Goal: Information Seeking & Learning: Learn about a topic

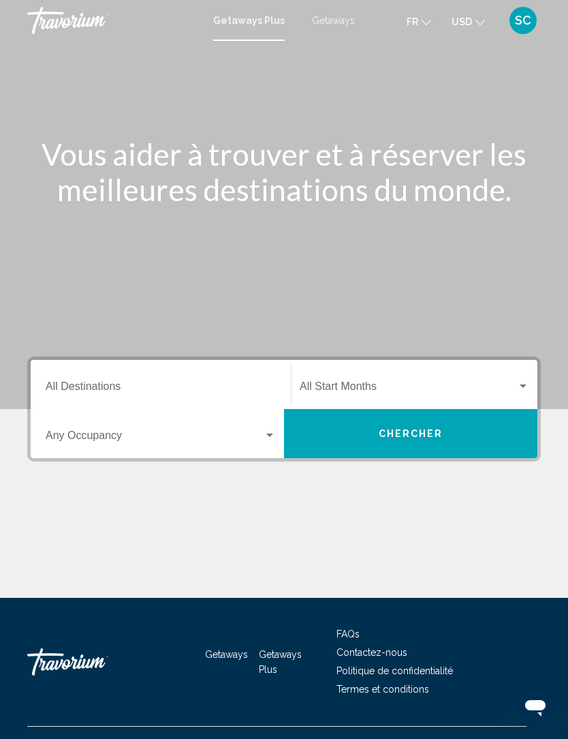
click at [427, 25] on icon "Change language" at bounding box center [427, 22] width 10 height 5
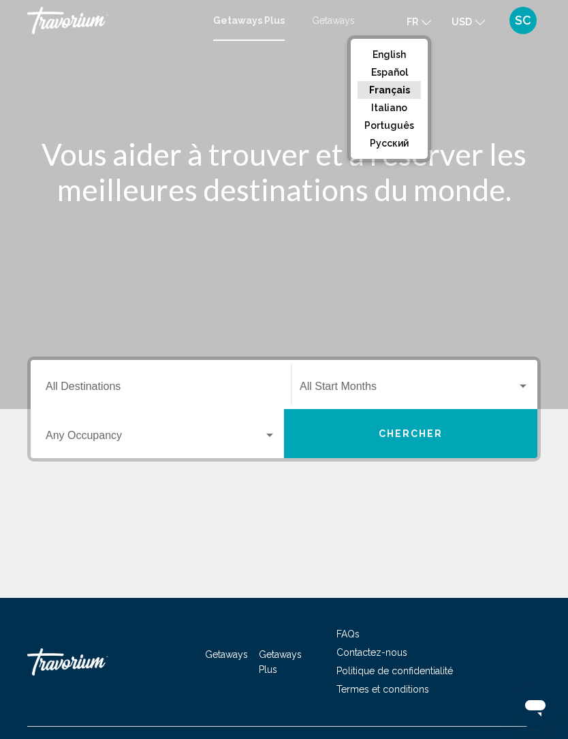
click at [397, 91] on button "Français" at bounding box center [389, 90] width 63 height 18
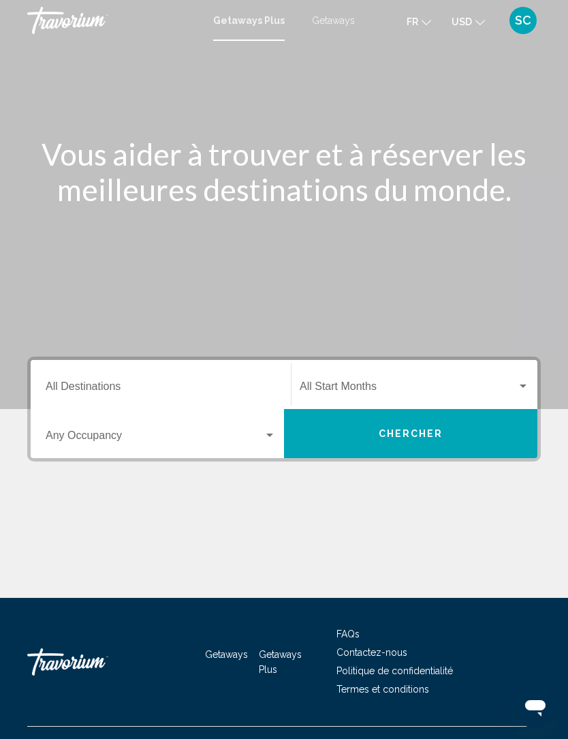
click at [474, 443] on button "Chercher" at bounding box center [411, 433] width 254 height 49
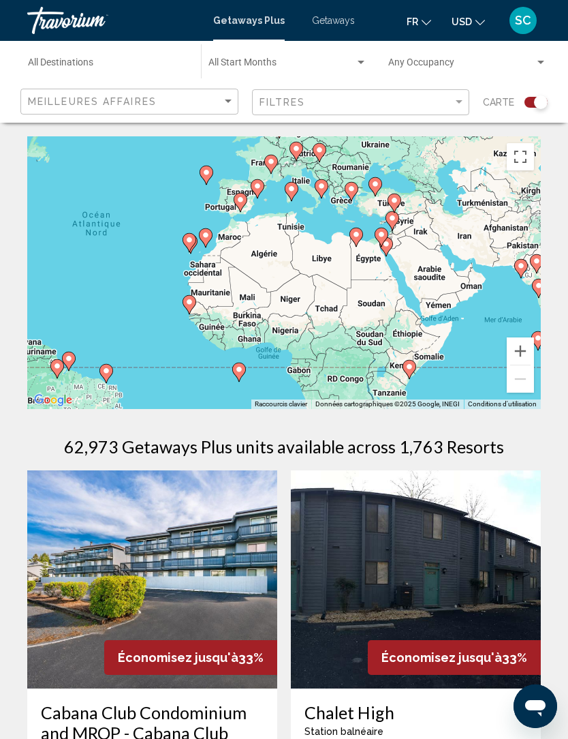
click at [367, 262] on div "Pour activer le glissement avec le clavier, appuyez sur Alt+Entrée. Une fois ce…" at bounding box center [284, 272] width 514 height 273
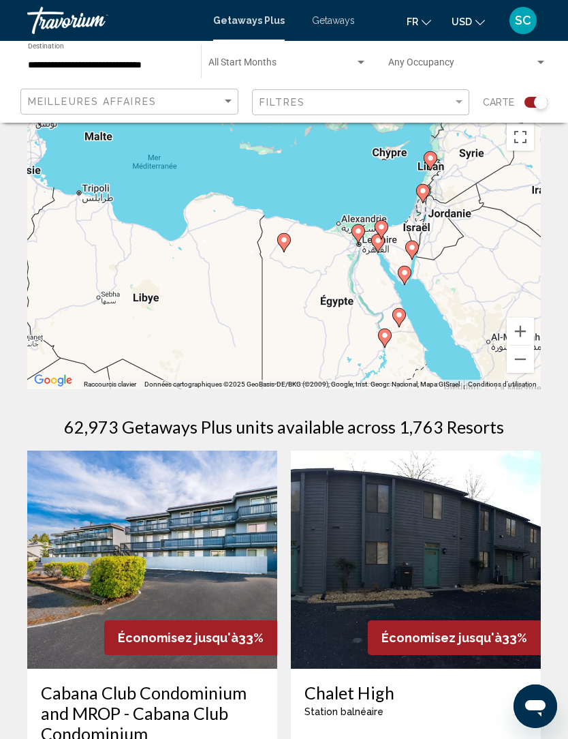
scroll to position [18, 0]
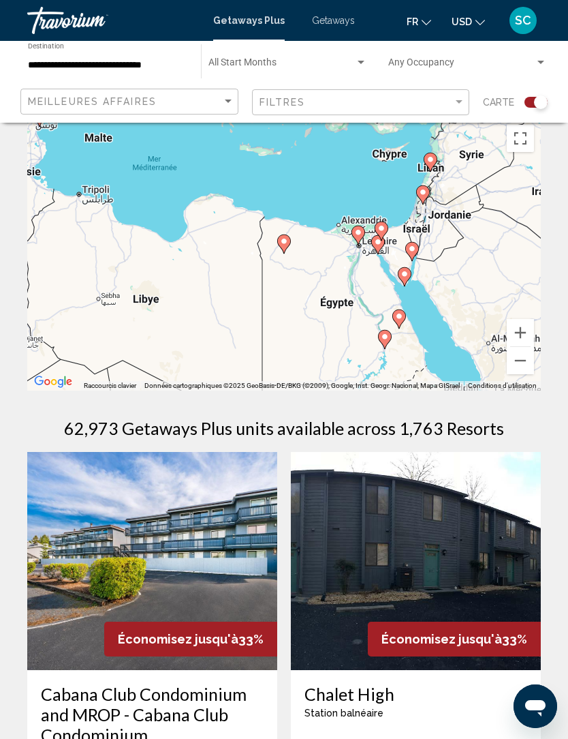
type input "**********"
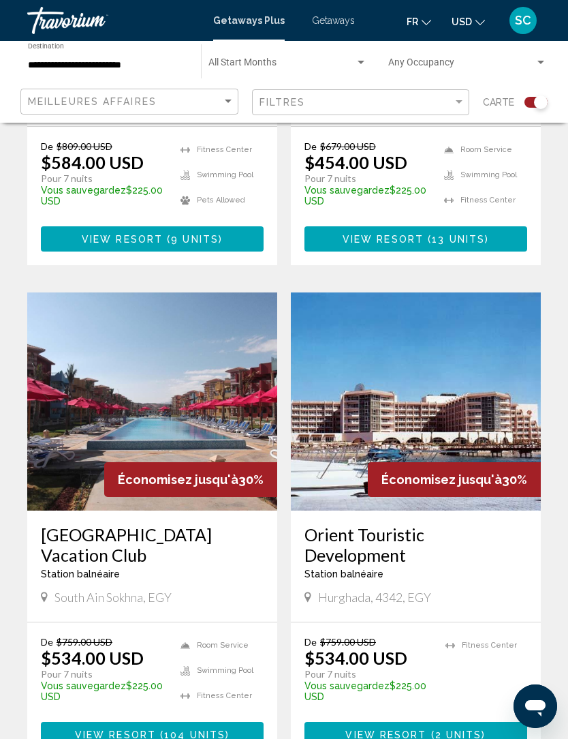
scroll to position [673, 0]
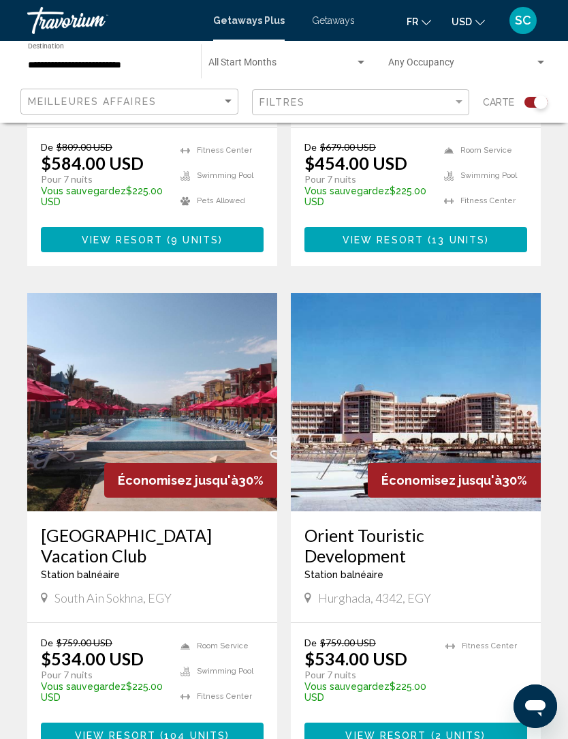
click at [412, 26] on span "fr" at bounding box center [413, 21] width 12 height 11
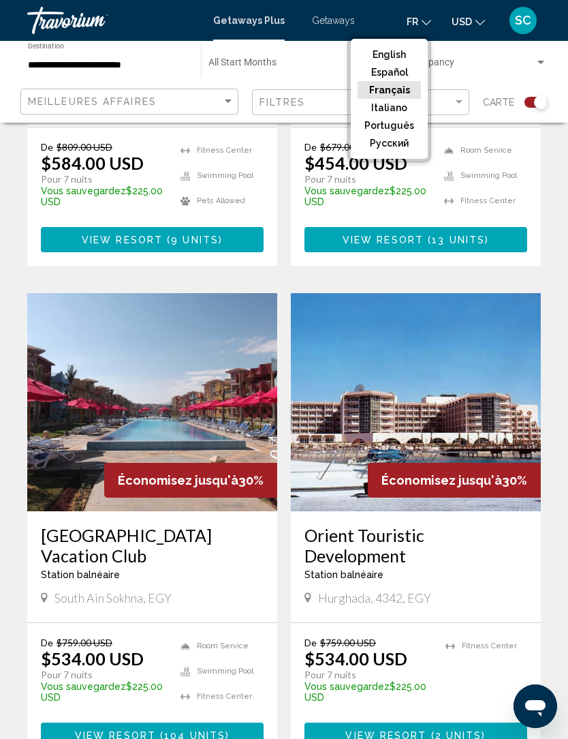
click at [390, 95] on button "Français" at bounding box center [389, 90] width 63 height 18
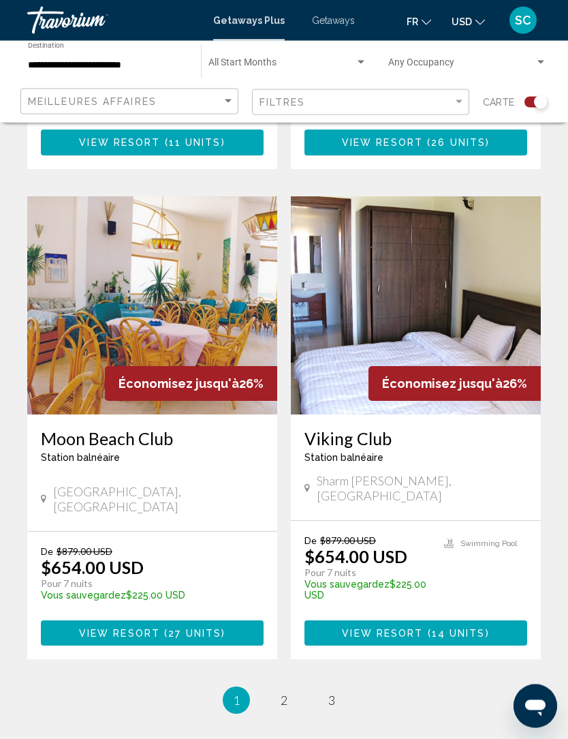
scroll to position [2781, 0]
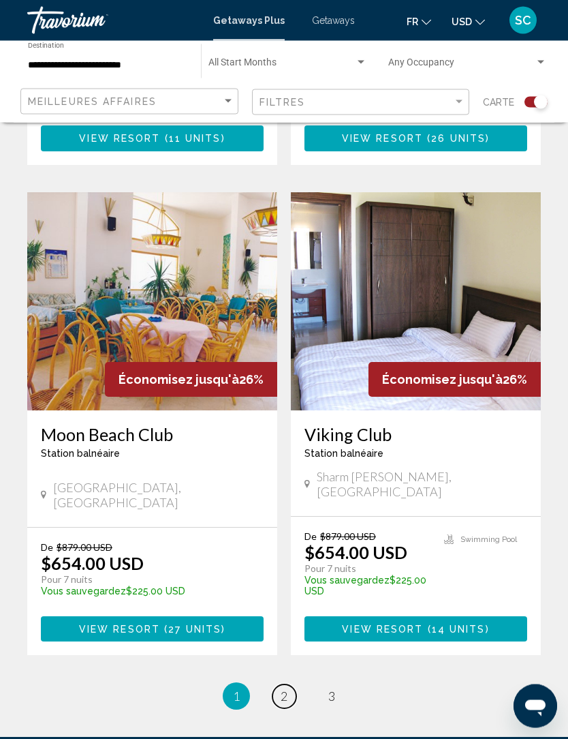
click at [290, 685] on link "page 2" at bounding box center [285, 697] width 24 height 24
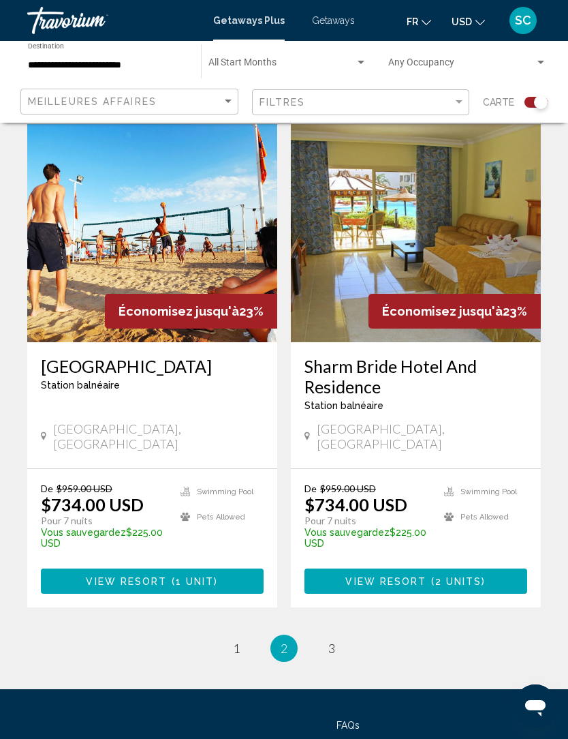
scroll to position [2845, 0]
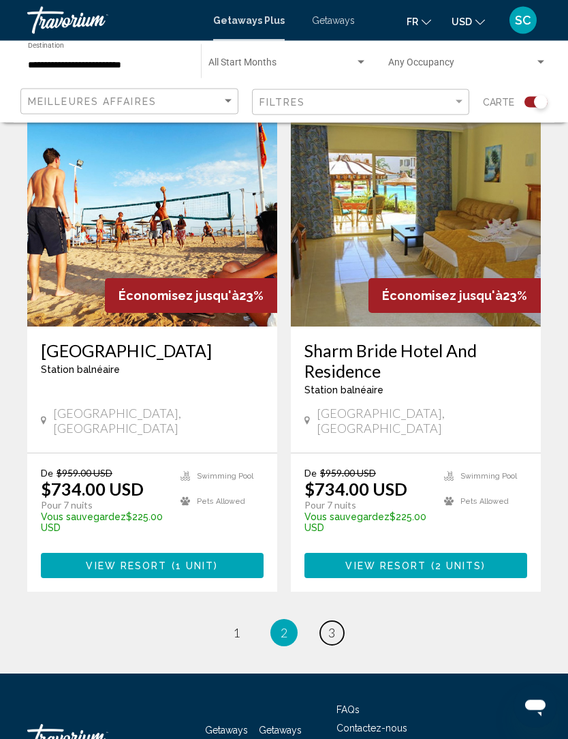
click at [329, 626] on span "3" at bounding box center [332, 633] width 7 height 15
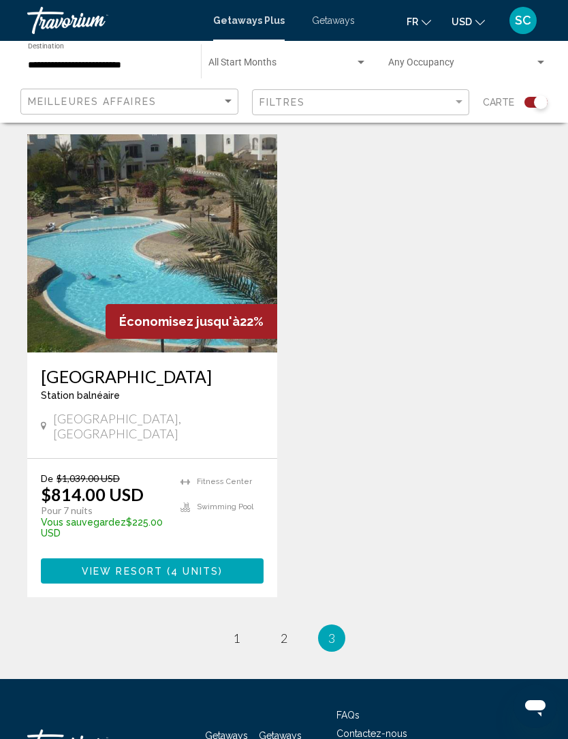
scroll to position [384, 0]
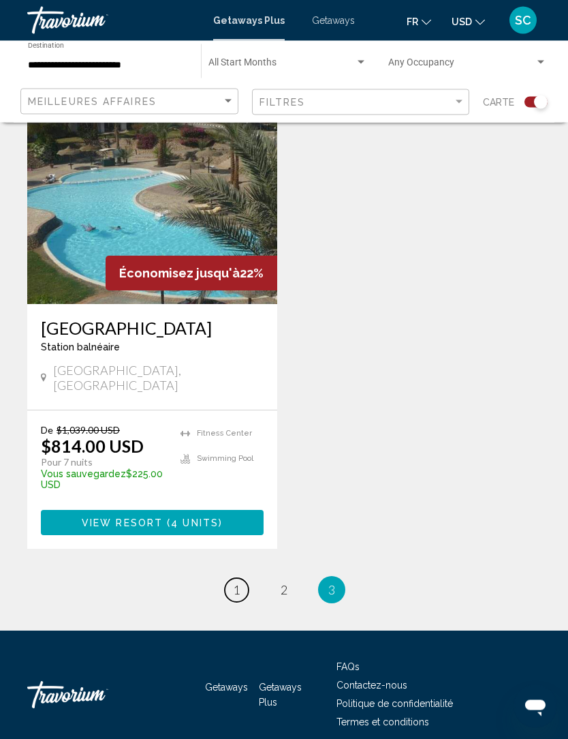
click at [233, 583] on span "1" at bounding box center [236, 590] width 7 height 15
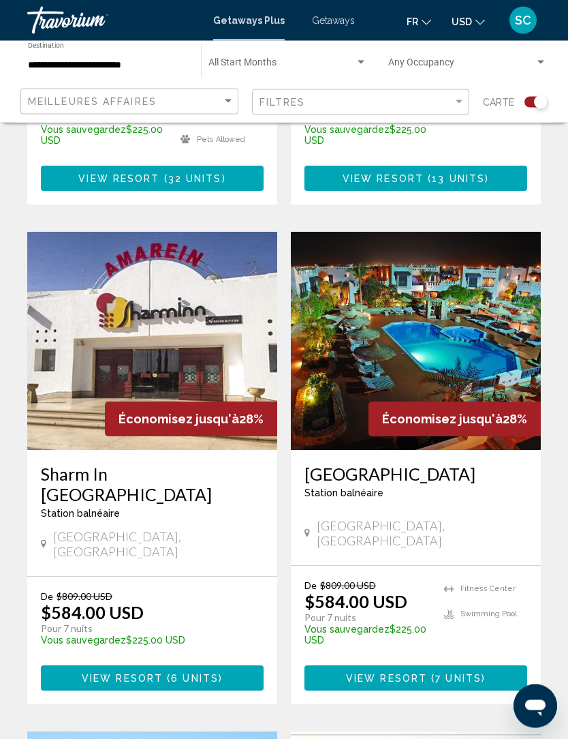
scroll to position [1727, 0]
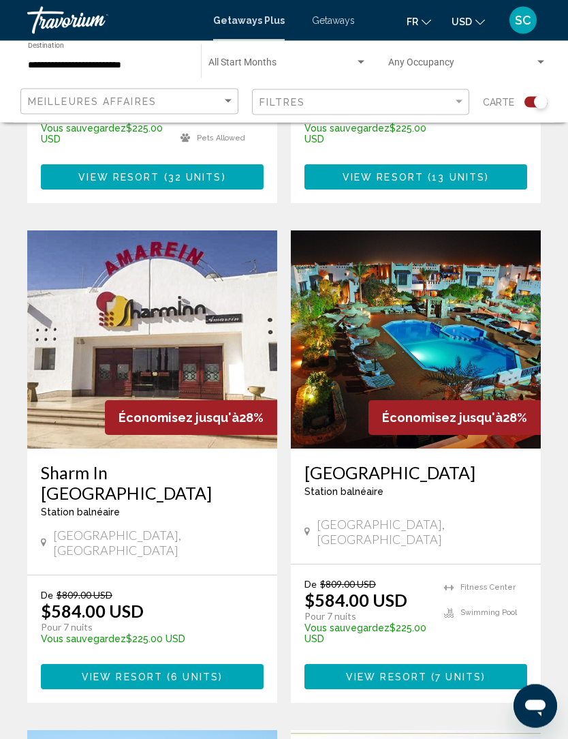
click at [506, 318] on img "Main content" at bounding box center [416, 340] width 250 height 218
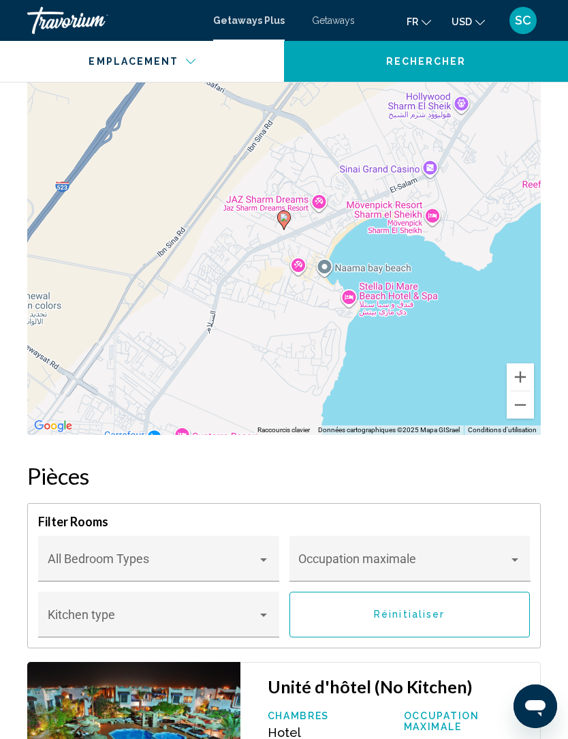
scroll to position [1907, 0]
click at [261, 613] on div "Main content" at bounding box center [263, 614] width 7 height 3
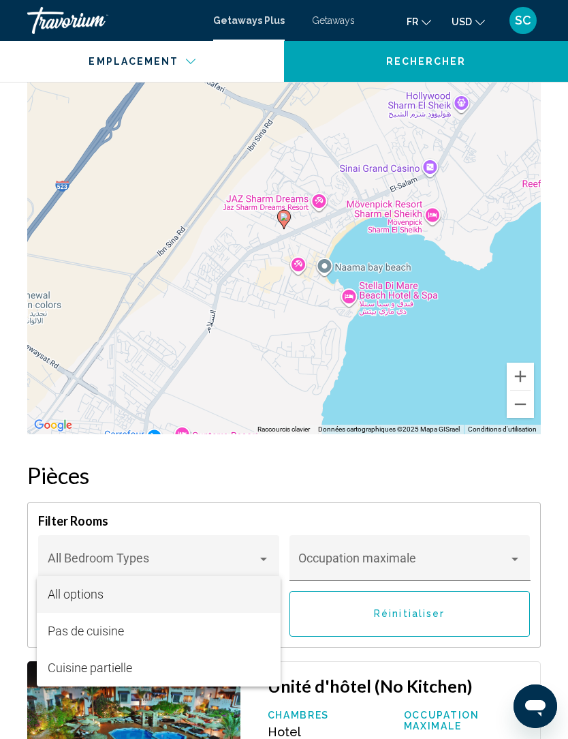
click at [471, 474] on div at bounding box center [284, 369] width 568 height 739
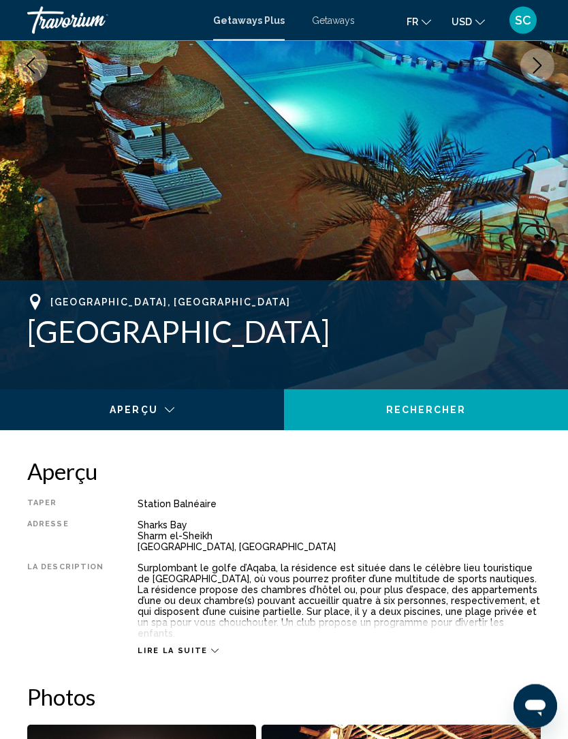
scroll to position [0, 0]
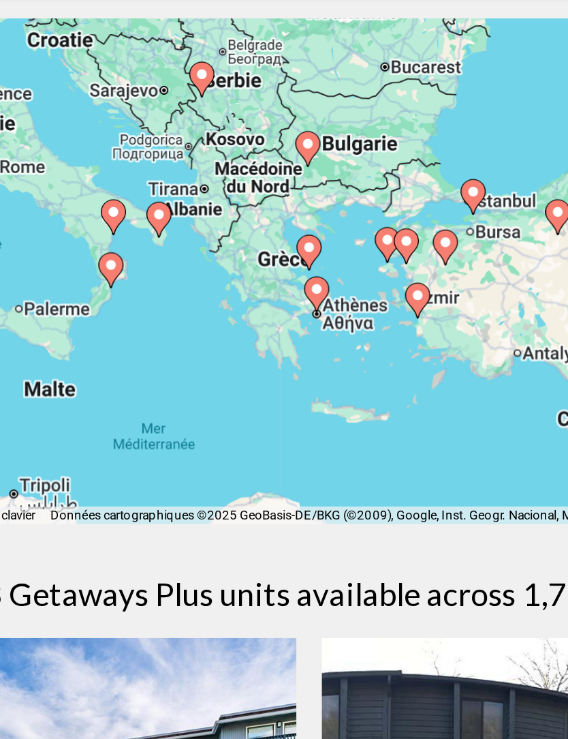
type input "**********"
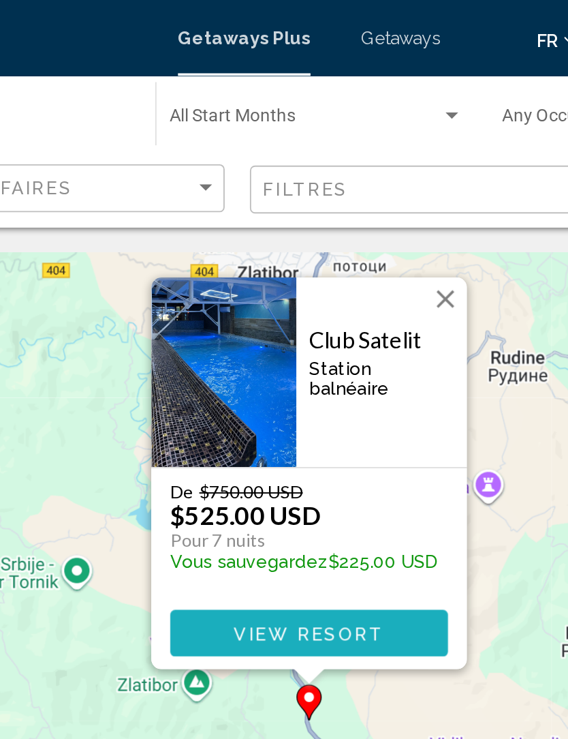
click at [243, 337] on span "View Resort" at bounding box center [283, 342] width 81 height 11
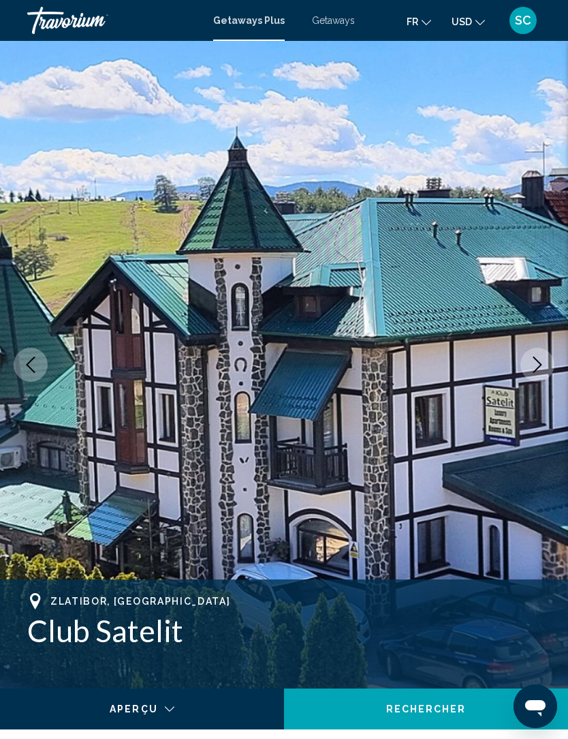
scroll to position [1, 0]
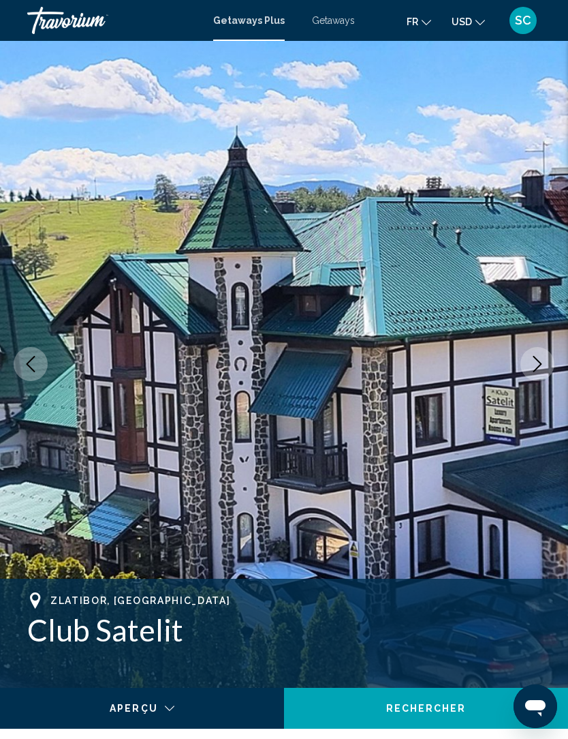
click at [162, 712] on div "Main content" at bounding box center [137, 717] width 254 height 14
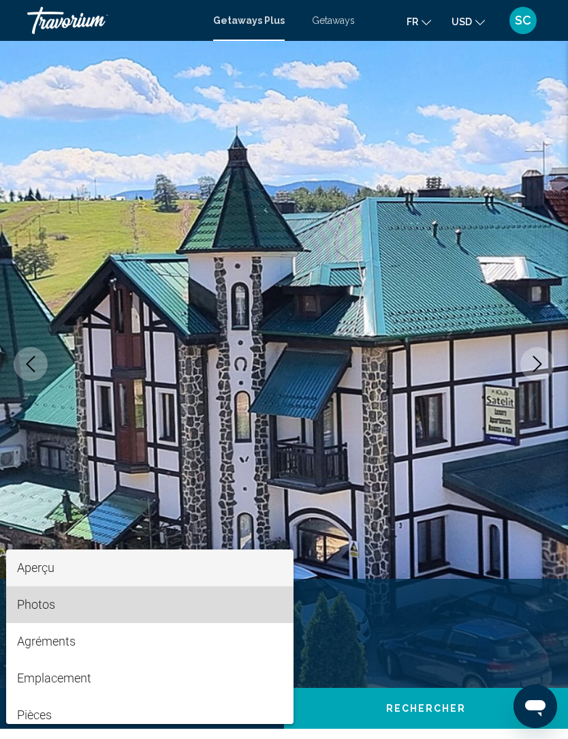
click at [71, 605] on span "Photos" at bounding box center [150, 604] width 266 height 37
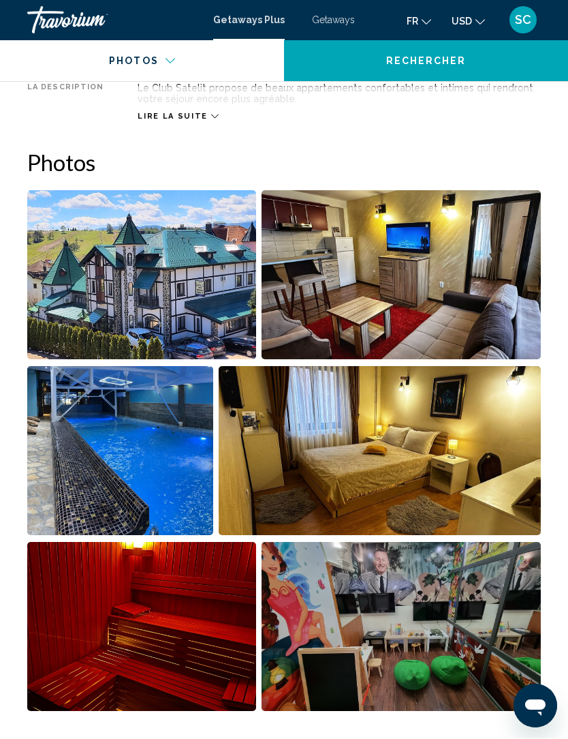
scroll to position [835, 0]
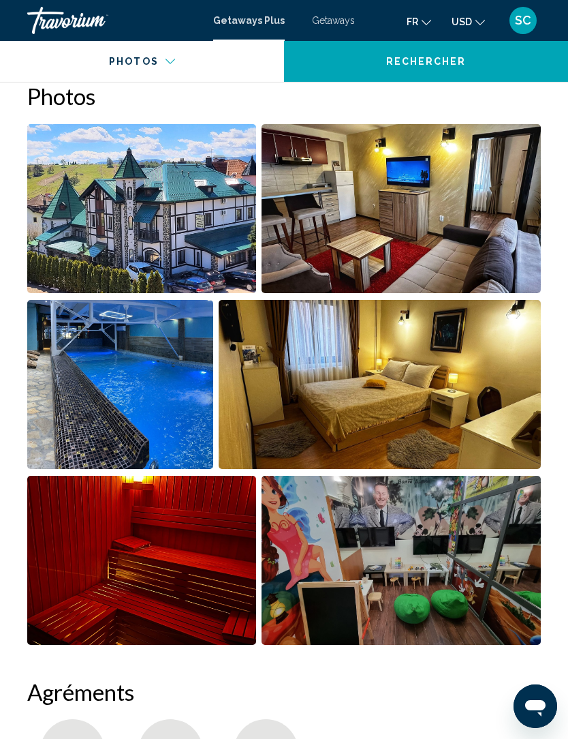
click at [204, 234] on img "Open full-screen image slider" at bounding box center [141, 208] width 229 height 169
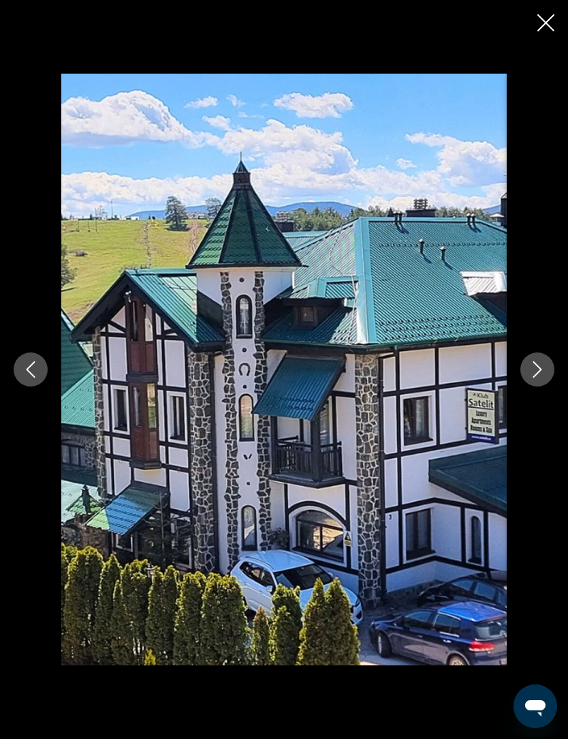
scroll to position [680, 0]
click at [531, 361] on icon "Next image" at bounding box center [538, 369] width 16 height 16
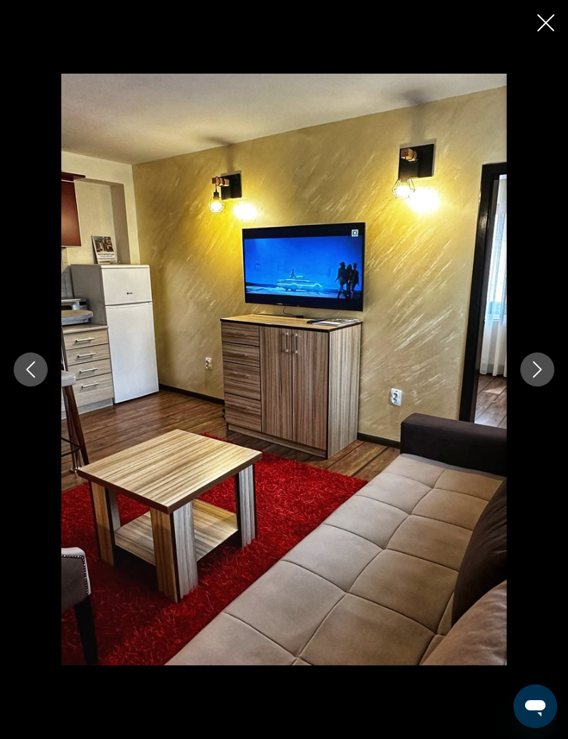
click at [543, 374] on icon "Next image" at bounding box center [538, 369] width 16 height 16
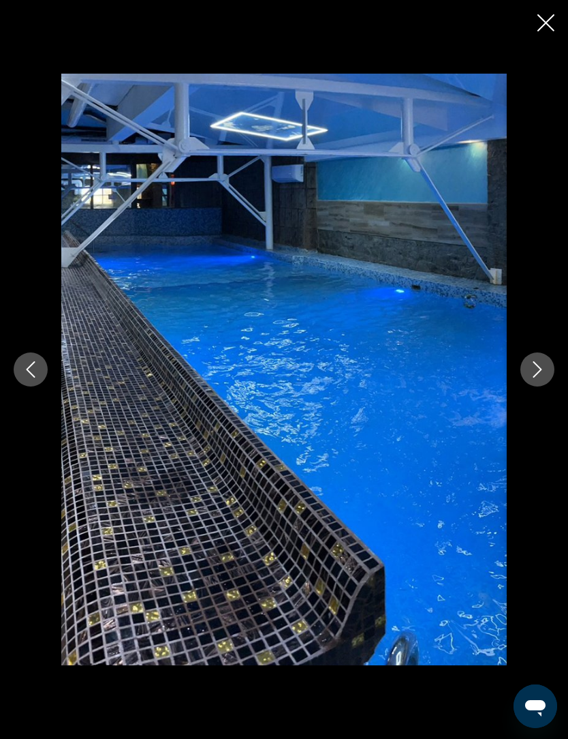
click at [528, 371] on button "Next image" at bounding box center [538, 369] width 34 height 34
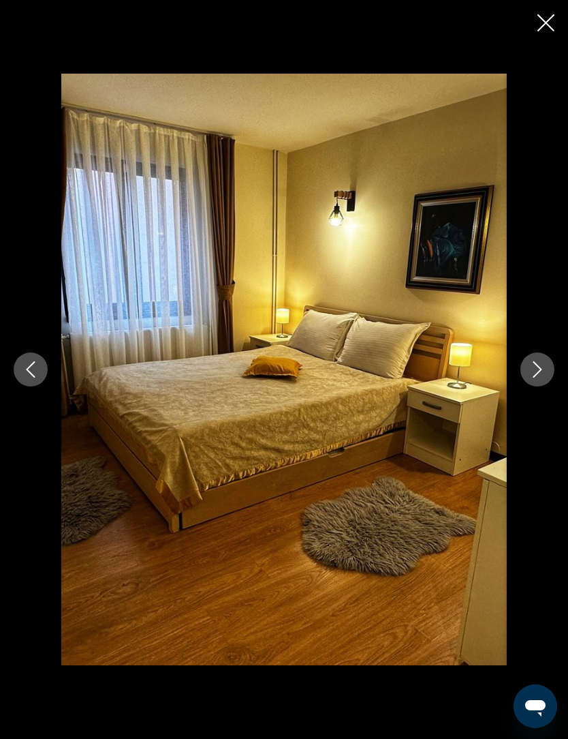
click at [539, 370] on icon "Next image" at bounding box center [538, 369] width 16 height 16
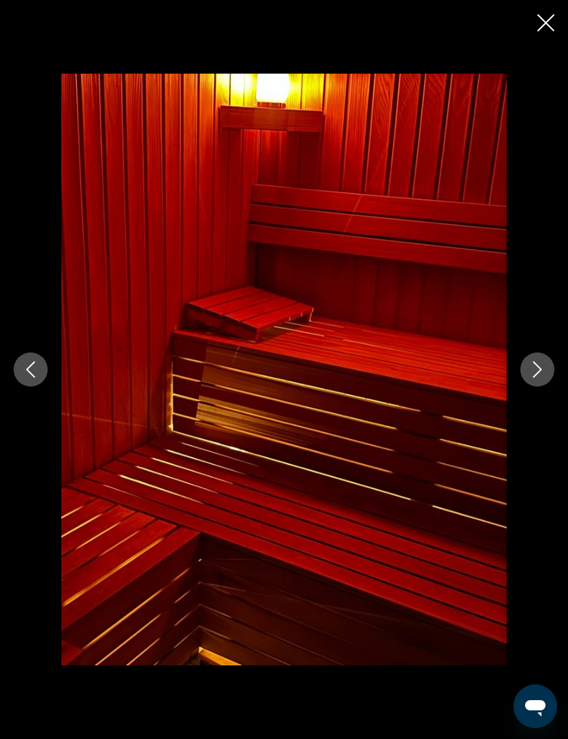
click at [544, 377] on icon "Next image" at bounding box center [538, 369] width 16 height 16
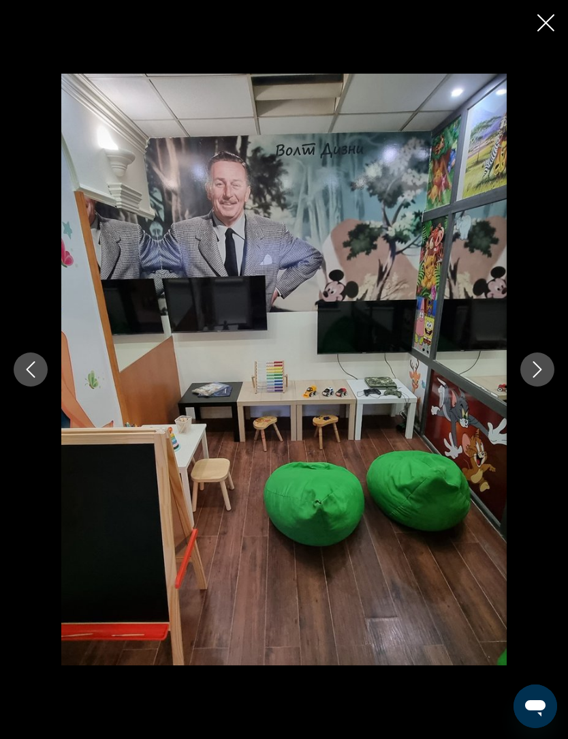
click at [521, 380] on div "Main content" at bounding box center [284, 369] width 568 height 591
click at [536, 376] on icon "Next image" at bounding box center [538, 369] width 16 height 16
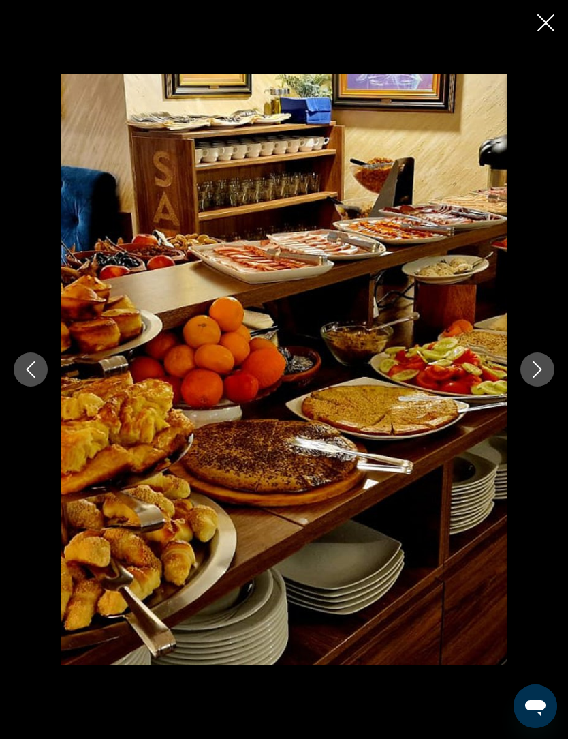
click at [536, 367] on icon "Next image" at bounding box center [538, 369] width 16 height 16
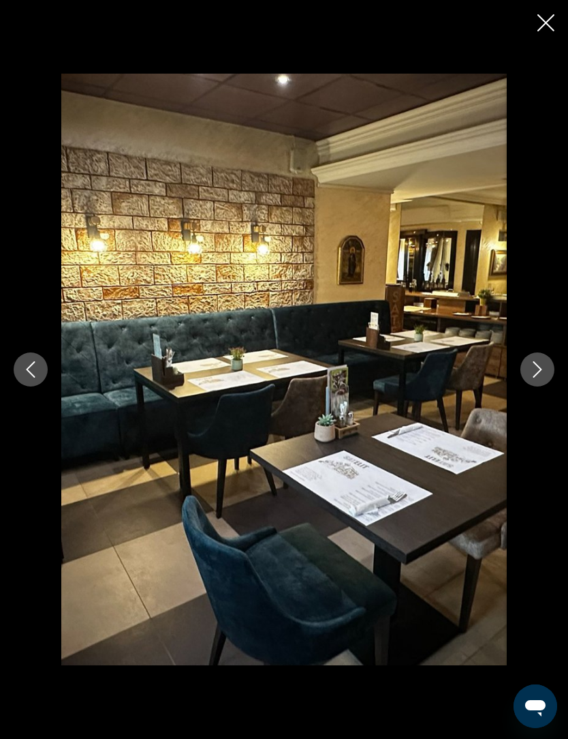
click at [540, 377] on icon "Next image" at bounding box center [538, 369] width 16 height 16
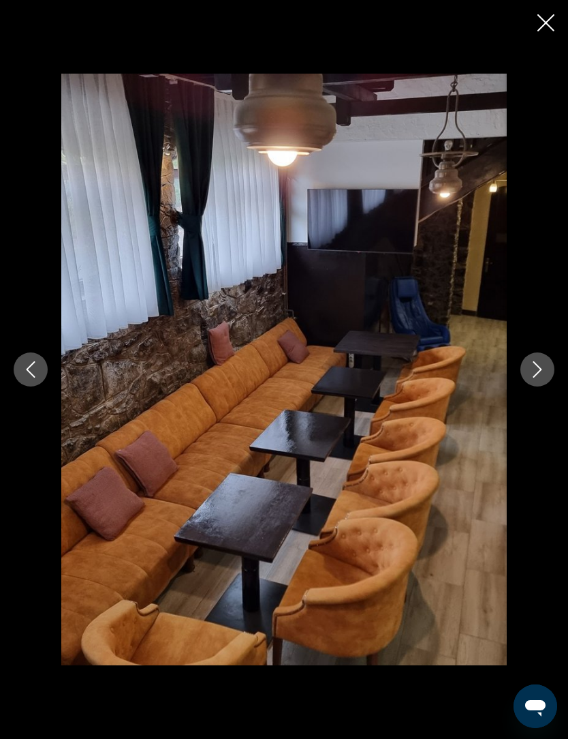
click at [546, 368] on button "Next image" at bounding box center [538, 369] width 34 height 34
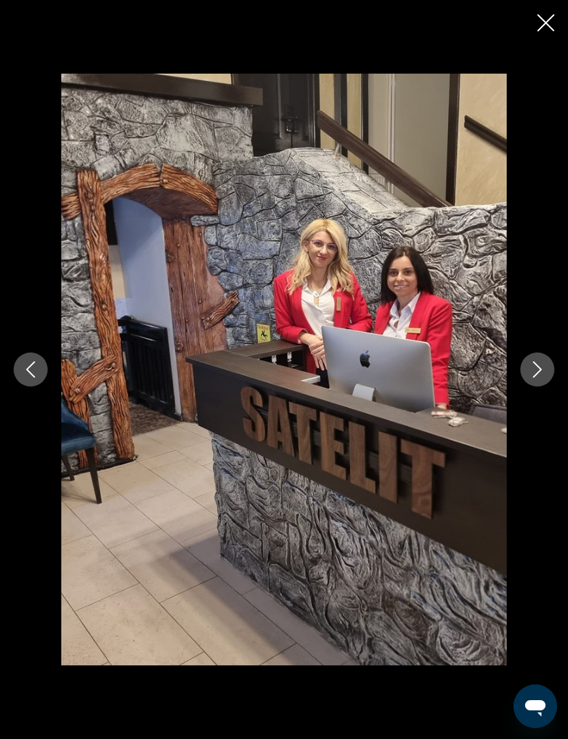
click at [536, 376] on icon "Next image" at bounding box center [538, 369] width 16 height 16
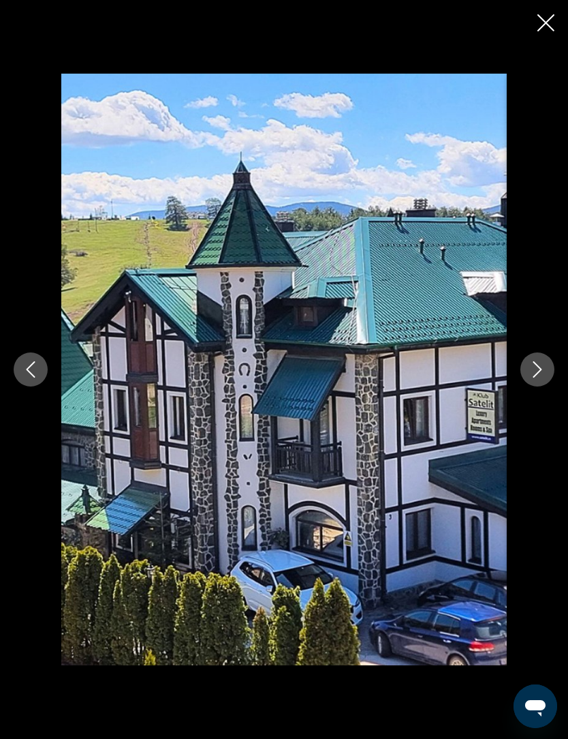
click at [562, 29] on div "Main content" at bounding box center [284, 369] width 568 height 739
click at [543, 31] on button "Close slideshow" at bounding box center [546, 24] width 17 height 21
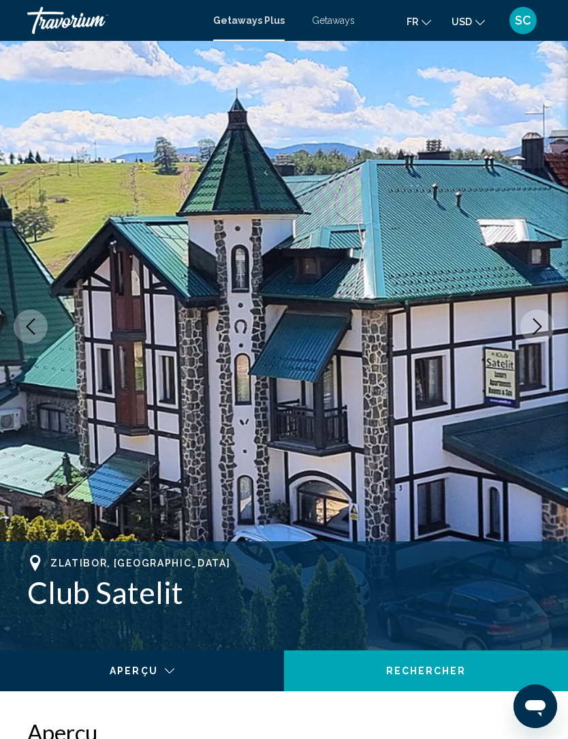
scroll to position [0, 0]
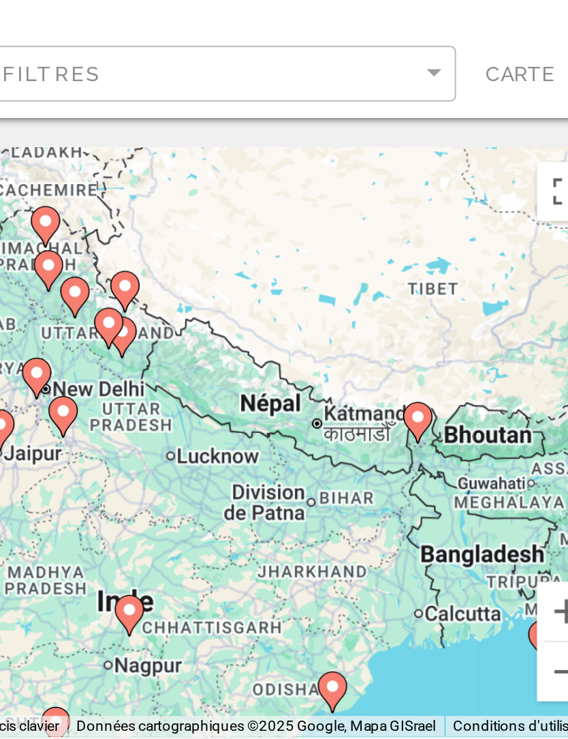
type input "**********"
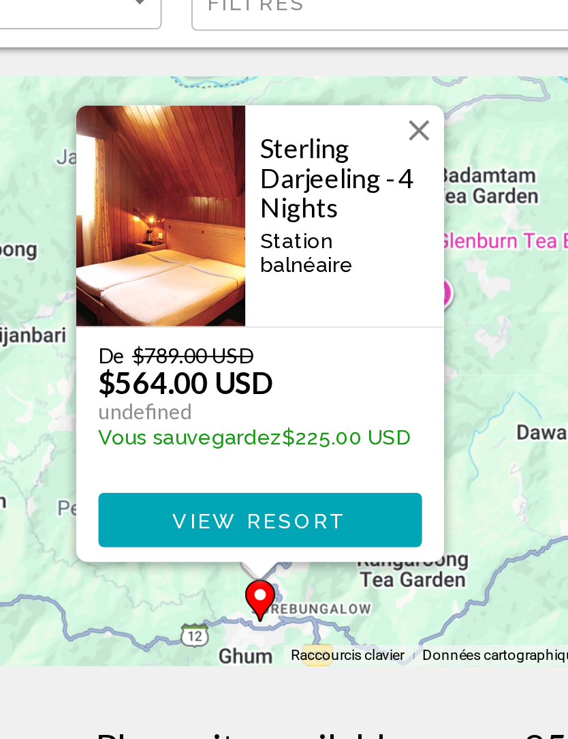
click at [243, 337] on span "View Resort" at bounding box center [283, 342] width 81 height 11
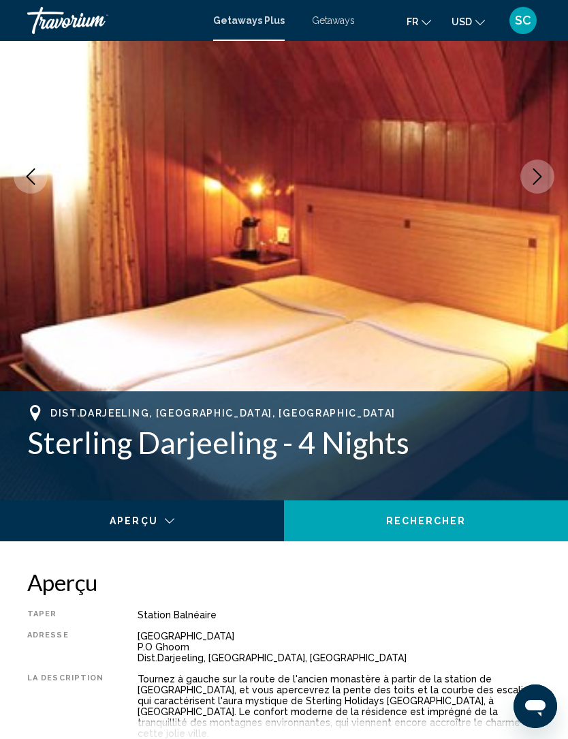
scroll to position [191, 0]
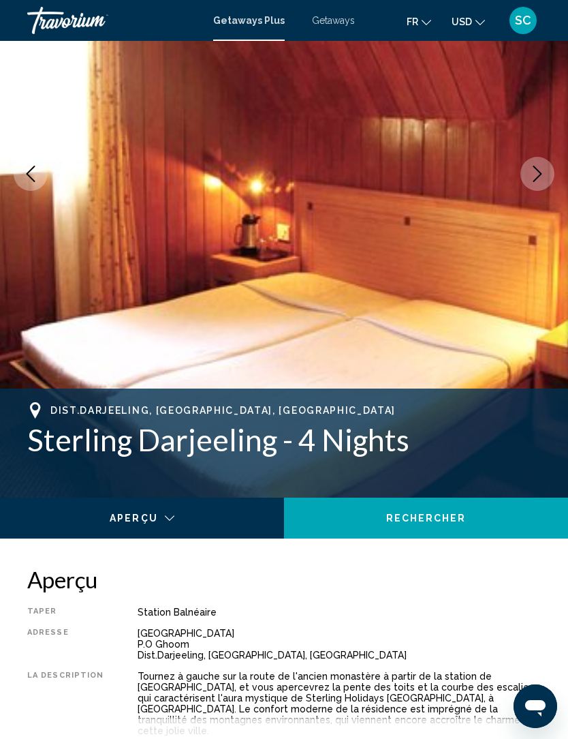
click at [177, 527] on div "Main content" at bounding box center [137, 527] width 254 height 14
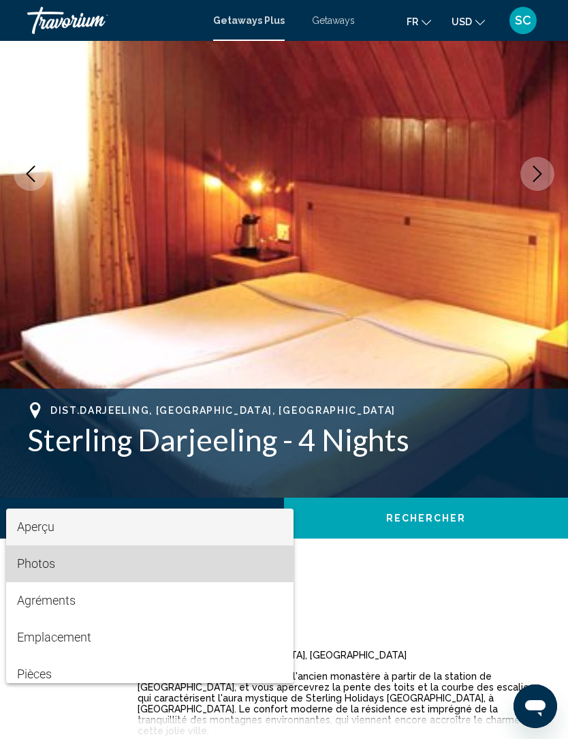
click at [48, 560] on span "Photos" at bounding box center [36, 563] width 38 height 14
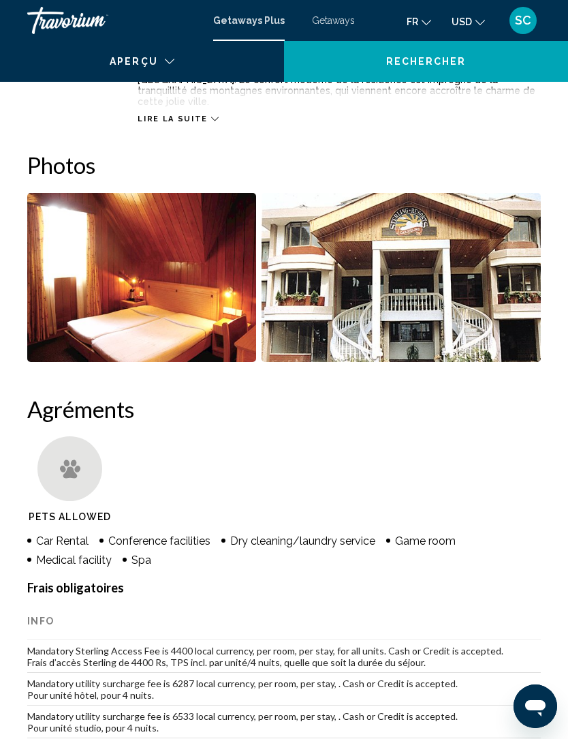
scroll to position [879, 0]
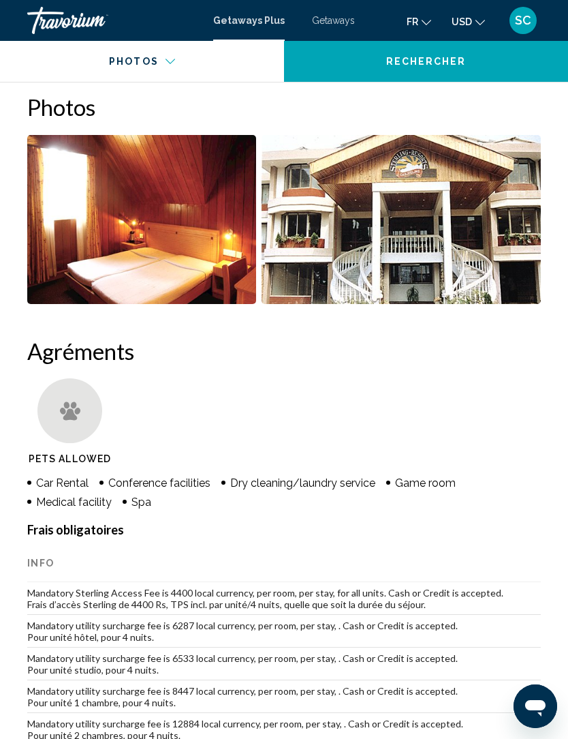
click at [528, 253] on img "Open full-screen image slider" at bounding box center [402, 219] width 280 height 169
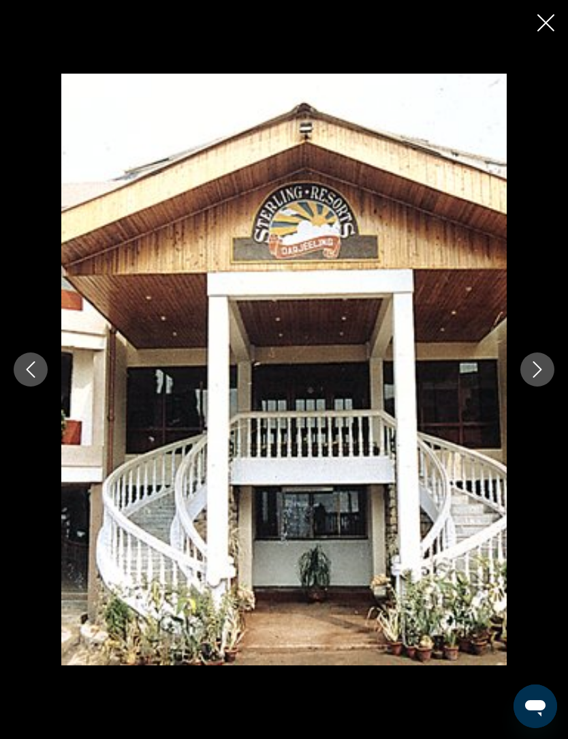
click at [534, 378] on icon "Next image" at bounding box center [538, 369] width 16 height 16
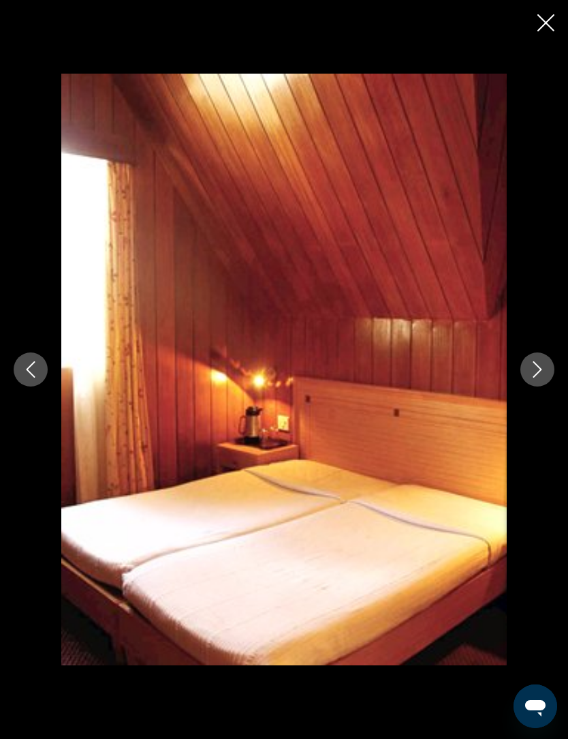
click at [534, 386] on button "Next image" at bounding box center [538, 369] width 34 height 34
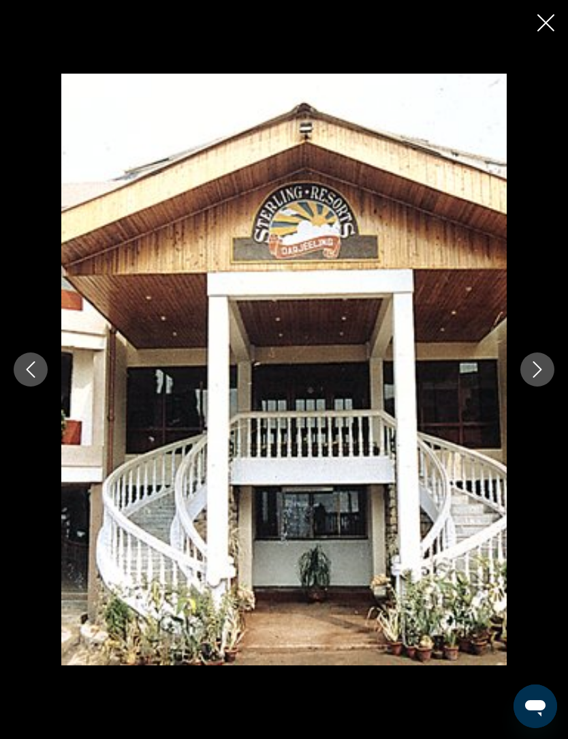
click at [532, 378] on icon "Next image" at bounding box center [538, 369] width 16 height 16
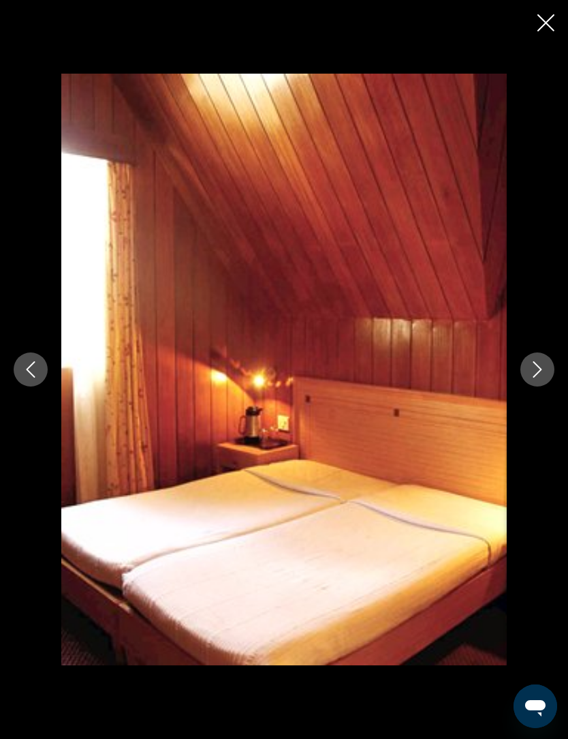
click at [541, 37] on div "Main content" at bounding box center [284, 369] width 568 height 739
click at [541, 32] on button "Close slideshow" at bounding box center [546, 24] width 17 height 21
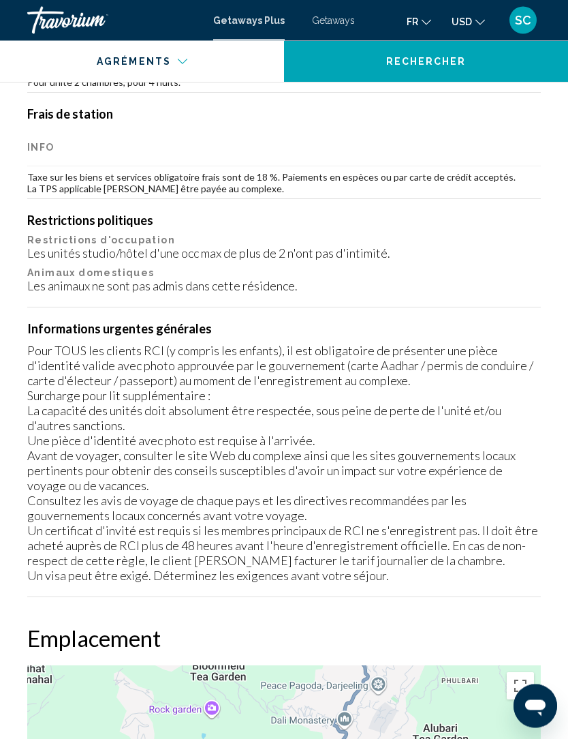
scroll to position [1545, 0]
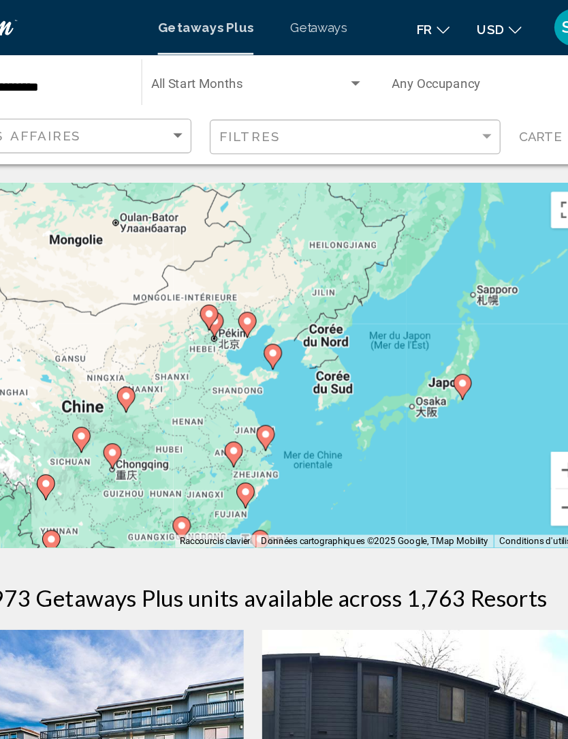
click at [245, 289] on div "Pour activer le glissement avec le clavier, appuyez sur Alt+Entrée. Une fois ce…" at bounding box center [284, 272] width 514 height 273
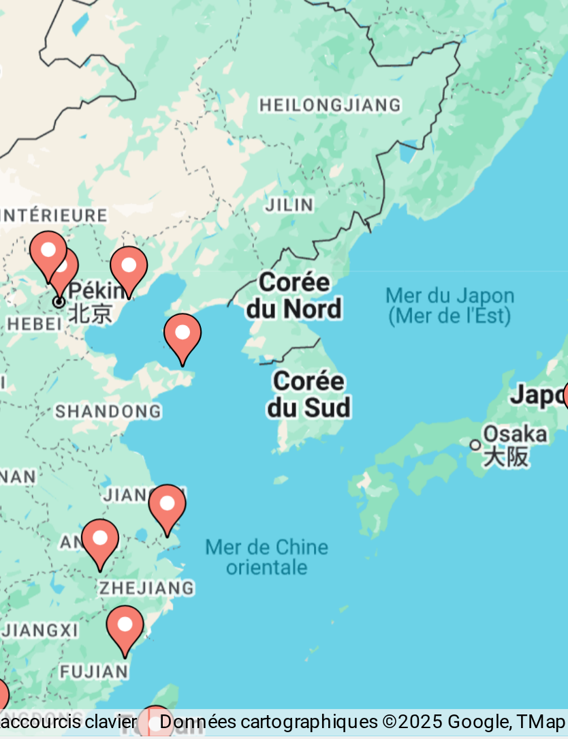
type input "**********"
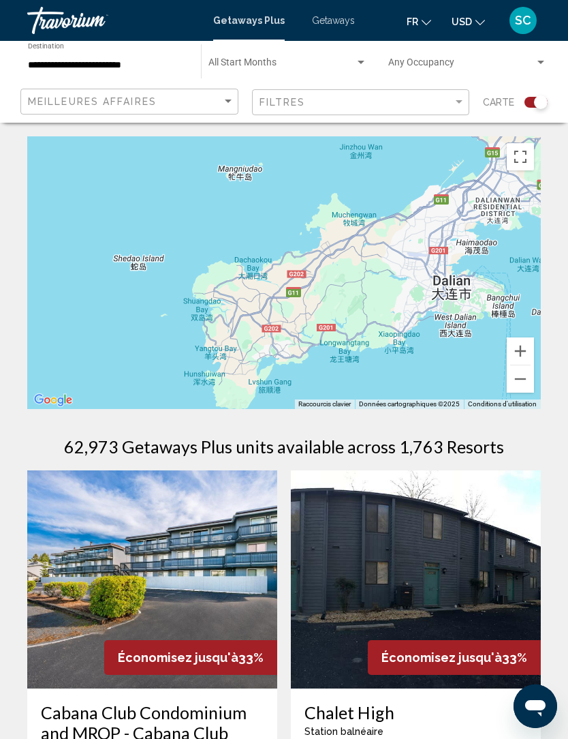
click at [441, 242] on div "Pour naviguer, appuyez sur les touches fléchées." at bounding box center [284, 272] width 514 height 273
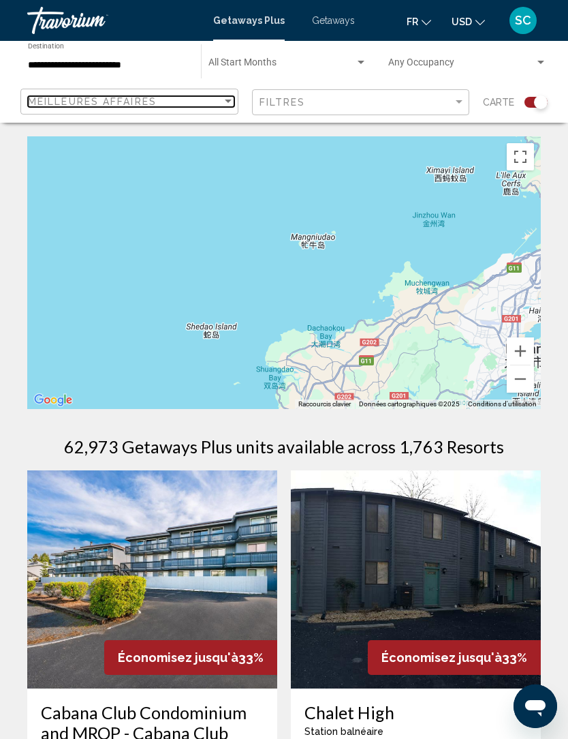
click at [230, 106] on div "Sort by" at bounding box center [228, 101] width 12 height 11
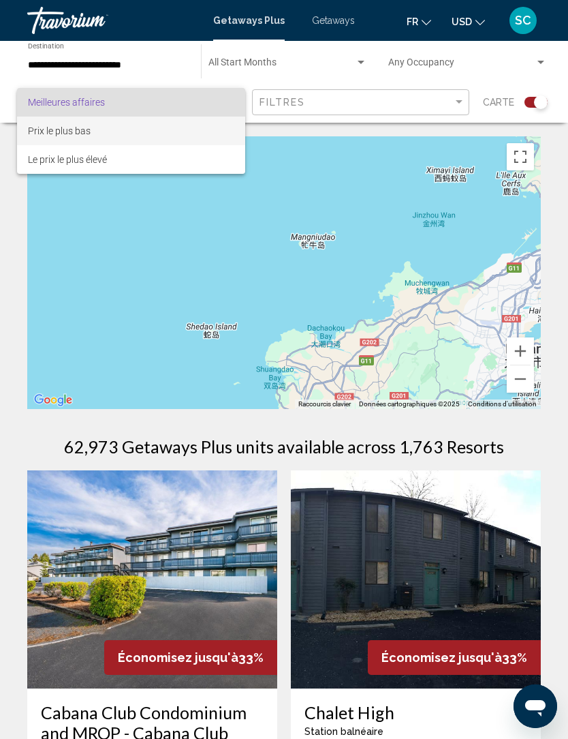
click at [72, 131] on span "Prix ​​le plus bas" at bounding box center [59, 130] width 63 height 11
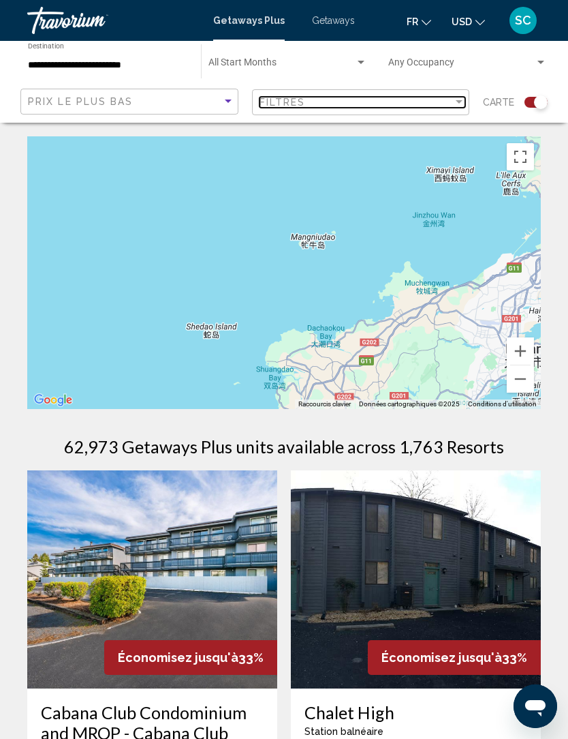
click at [449, 105] on div "Filtres" at bounding box center [357, 102] width 194 height 11
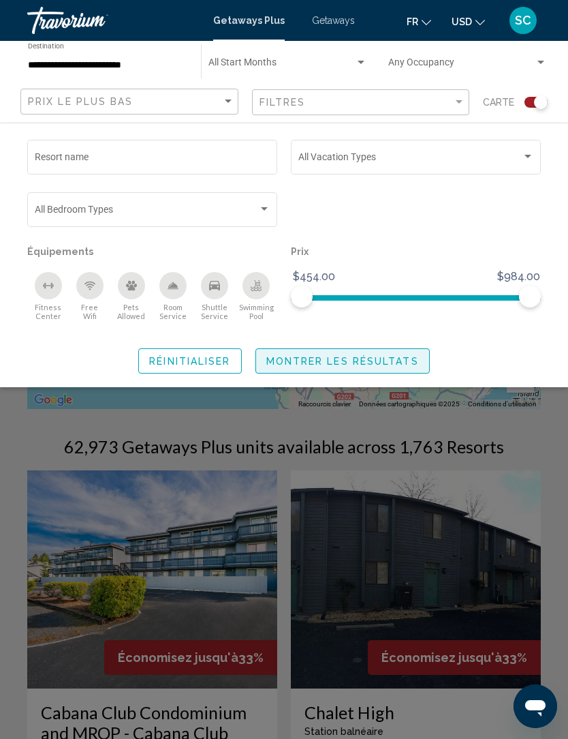
click at [378, 365] on span "Montrer les résultats" at bounding box center [343, 361] width 153 height 11
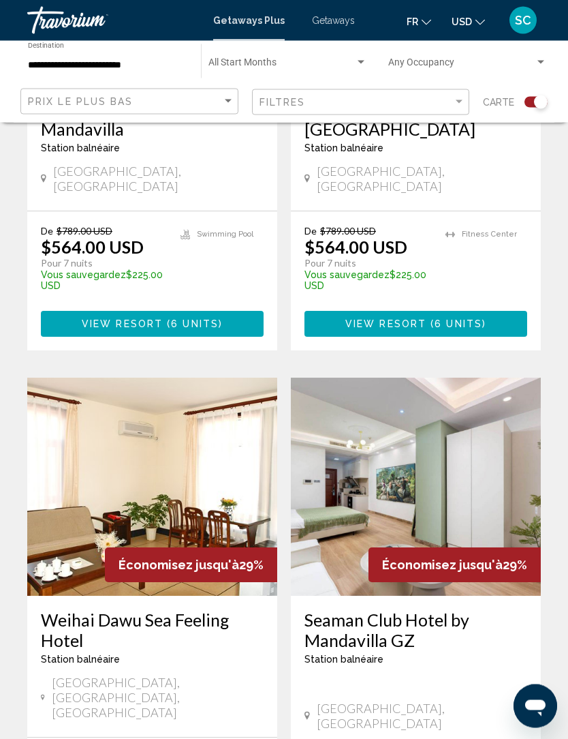
scroll to position [2662, 0]
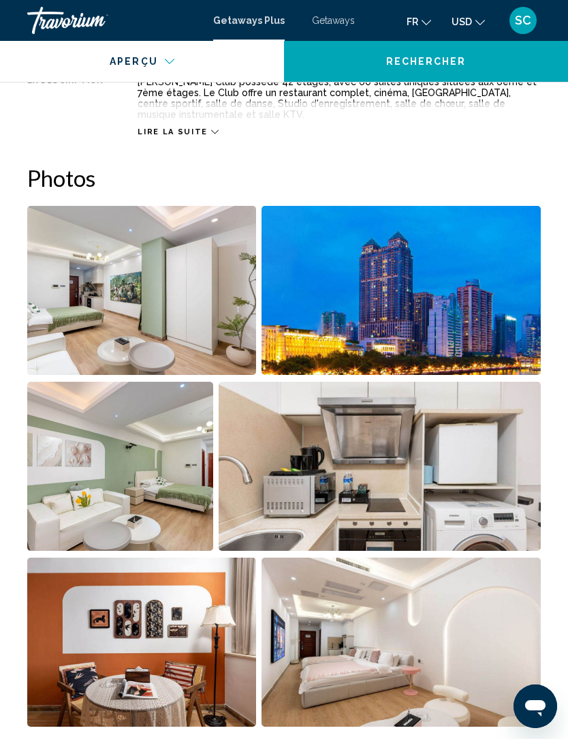
scroll to position [775, 0]
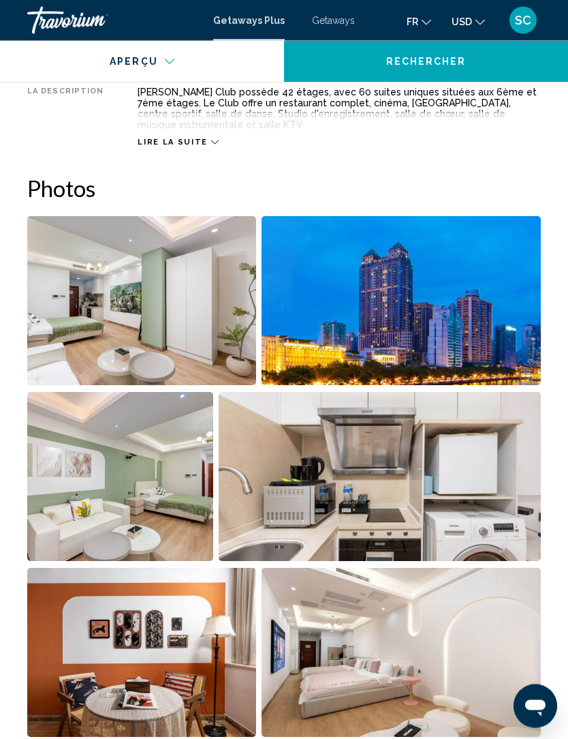
click at [214, 328] on img "Open full-screen image slider" at bounding box center [141, 301] width 229 height 169
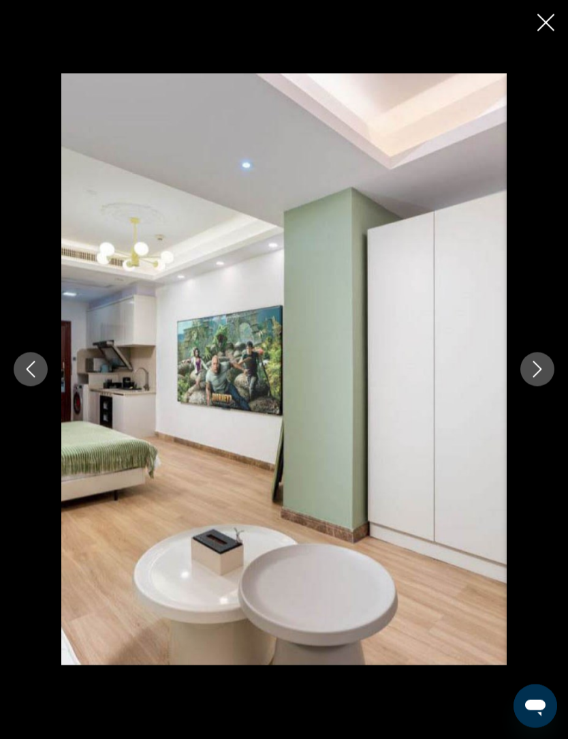
scroll to position [776, 0]
click at [540, 378] on icon "Next image" at bounding box center [538, 369] width 16 height 16
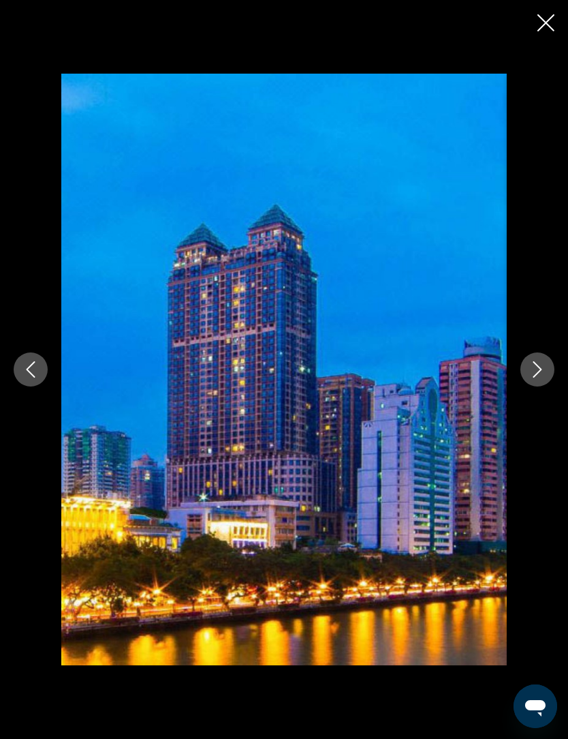
click at [537, 386] on button "Next image" at bounding box center [538, 369] width 34 height 34
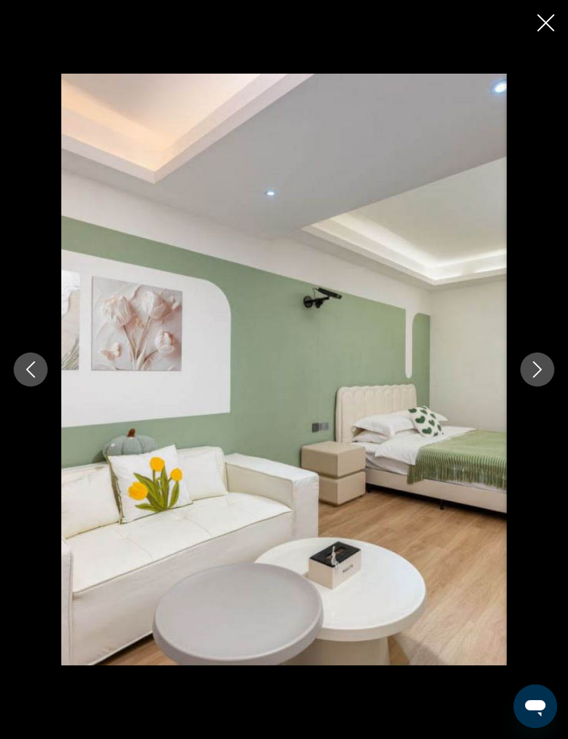
click at [532, 386] on button "Next image" at bounding box center [538, 369] width 34 height 34
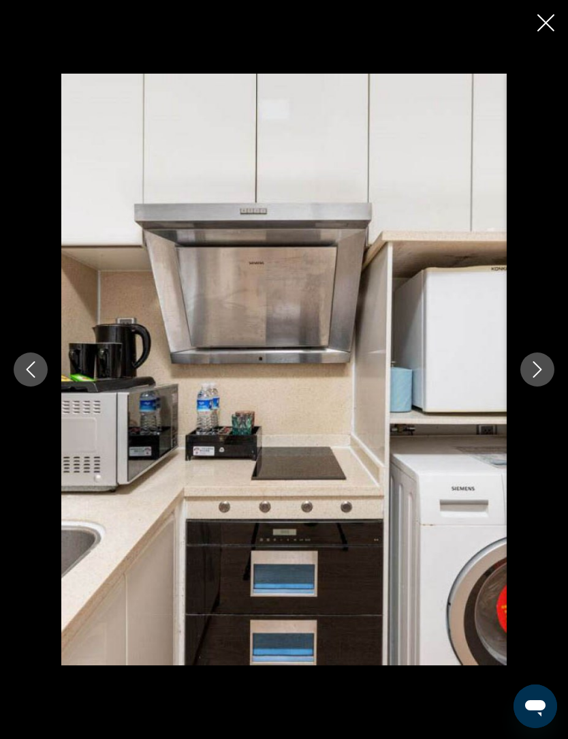
click at [536, 386] on button "Next image" at bounding box center [538, 369] width 34 height 34
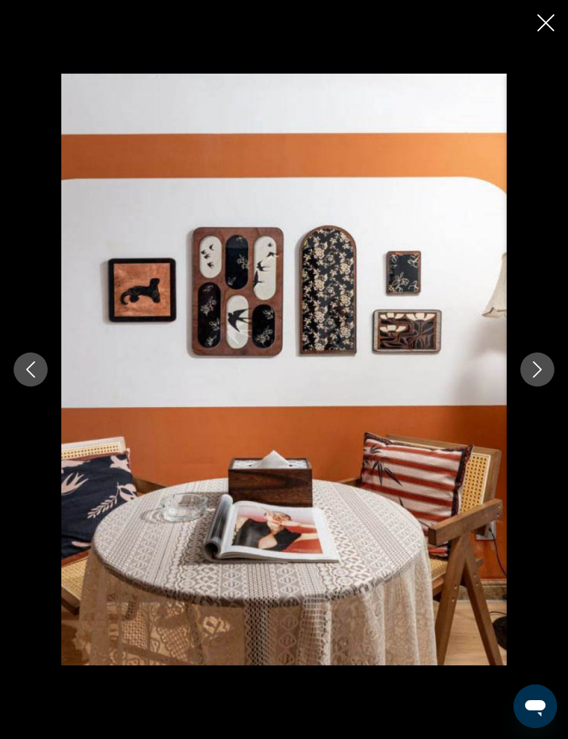
click at [526, 405] on div "Main content" at bounding box center [284, 369] width 568 height 591
click at [539, 378] on icon "Next image" at bounding box center [538, 369] width 16 height 16
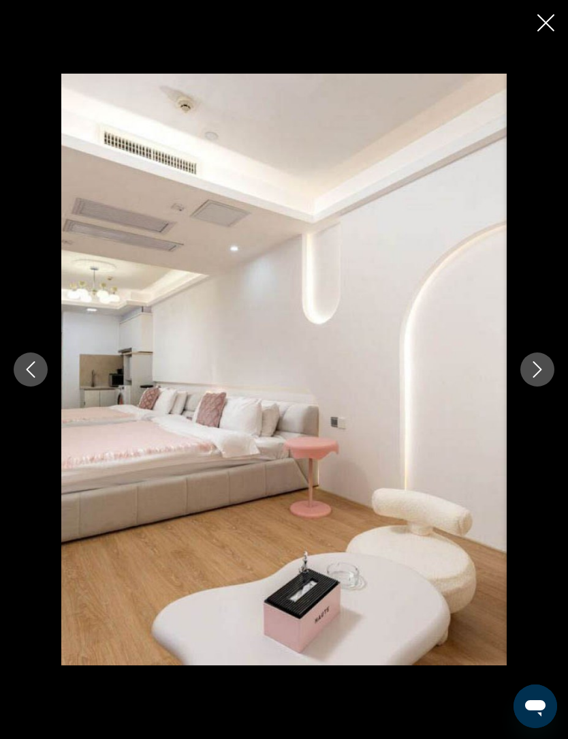
click at [531, 386] on button "Next image" at bounding box center [538, 369] width 34 height 34
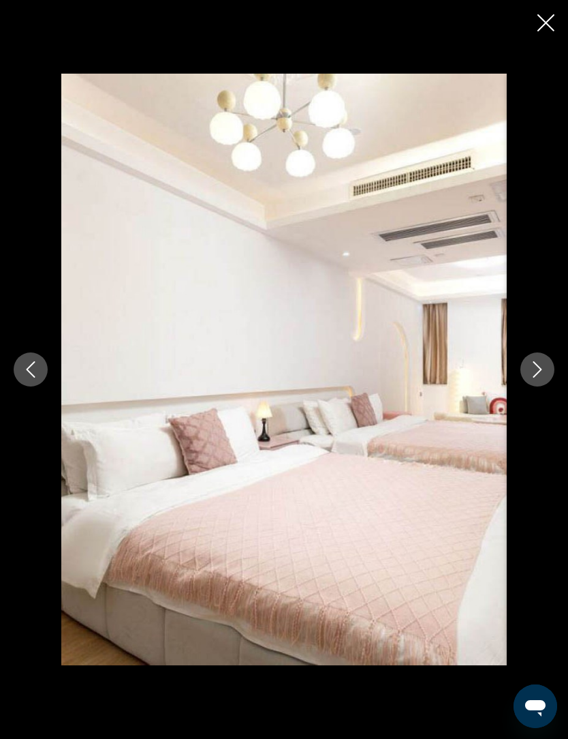
click at [536, 378] on icon "Next image" at bounding box center [538, 369] width 9 height 16
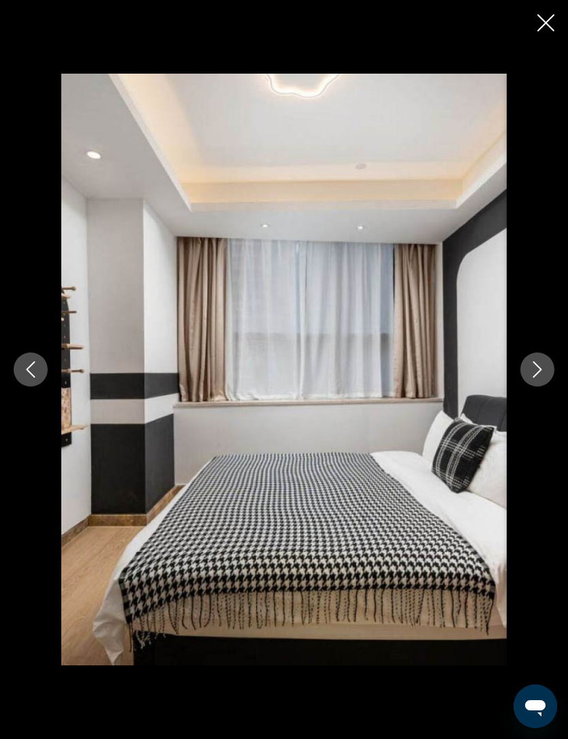
click at [533, 386] on button "Next image" at bounding box center [538, 369] width 34 height 34
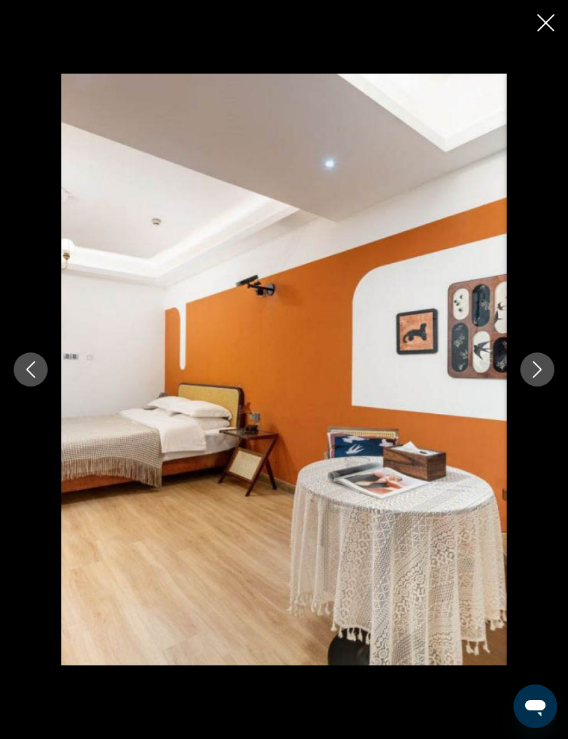
click at [541, 386] on button "Next image" at bounding box center [538, 369] width 34 height 34
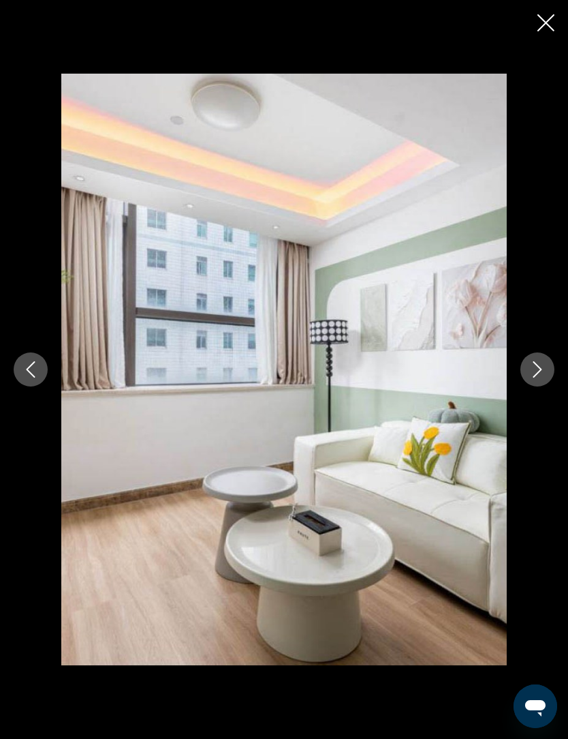
click at [545, 378] on icon "Next image" at bounding box center [538, 369] width 16 height 16
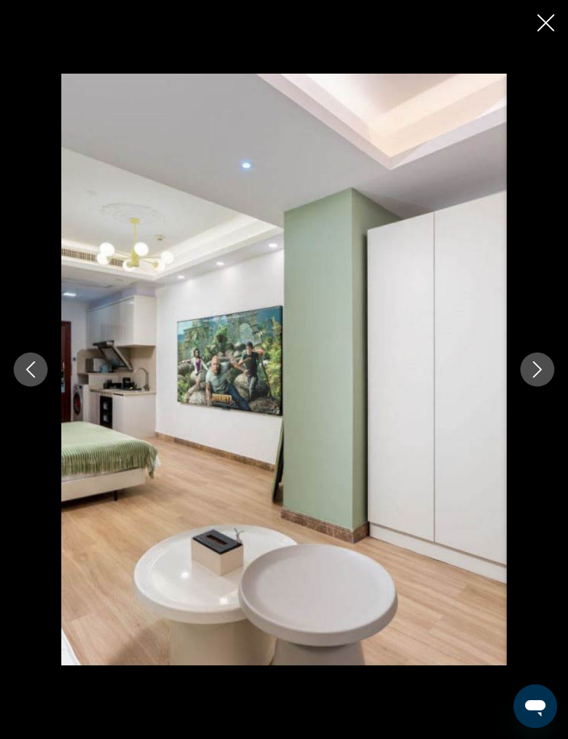
click at [565, 5] on div "Main content" at bounding box center [284, 369] width 568 height 739
click at [551, 32] on button "Close slideshow" at bounding box center [546, 24] width 17 height 21
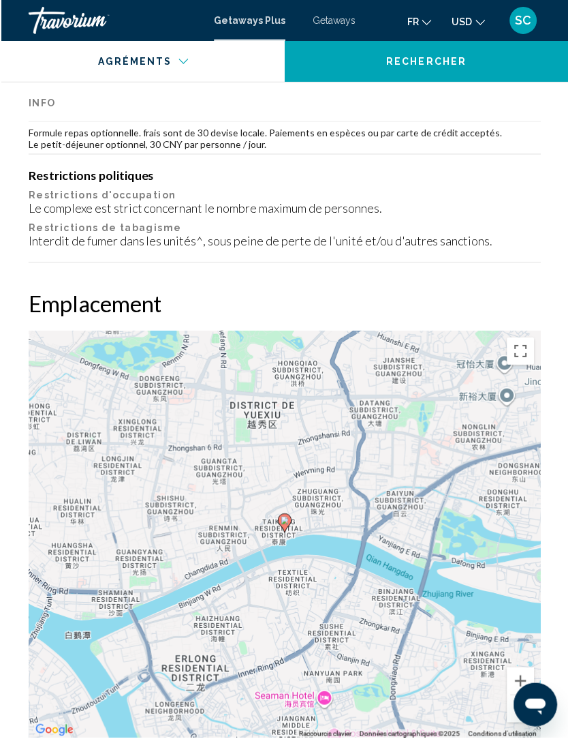
scroll to position [1685, 0]
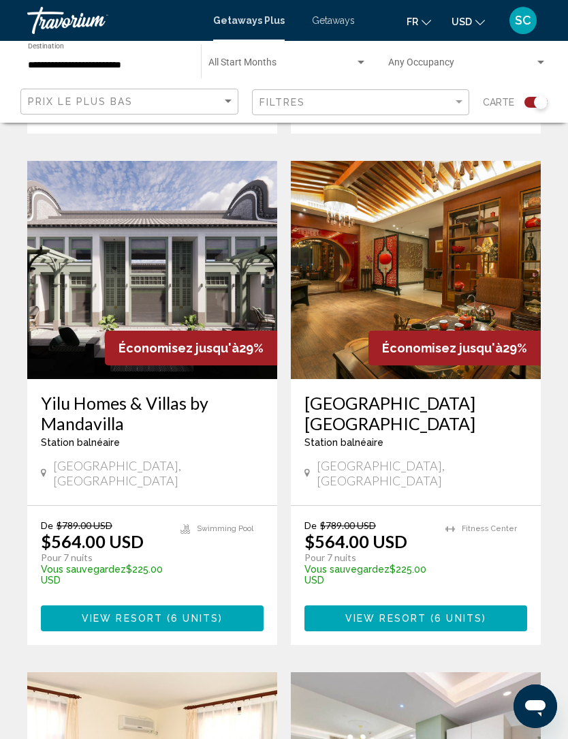
scroll to position [2367, 0]
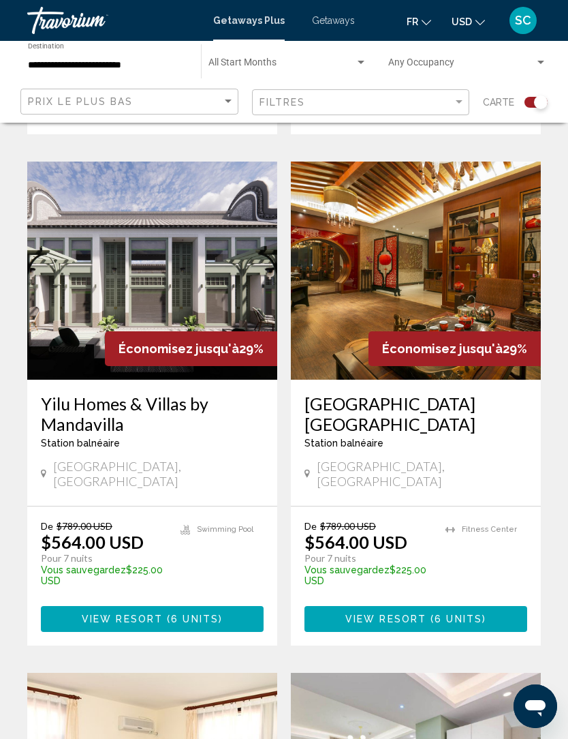
click at [114, 67] on input "**********" at bounding box center [108, 65] width 160 height 11
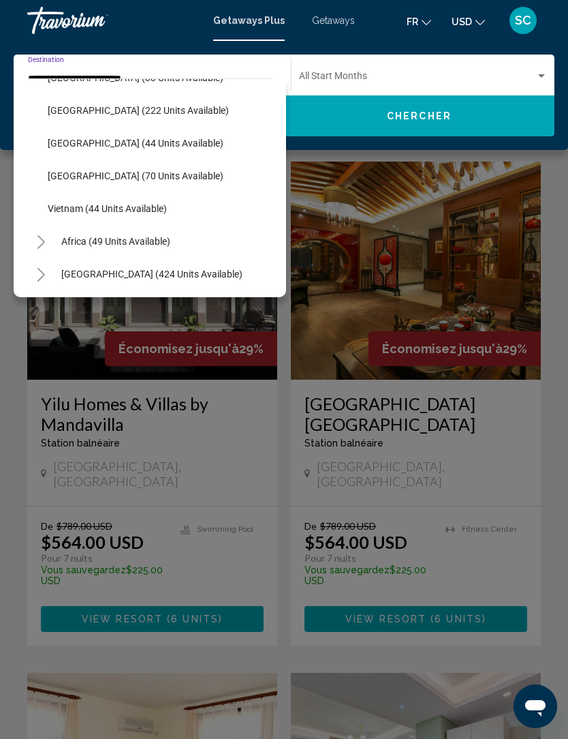
scroll to position [581, 0]
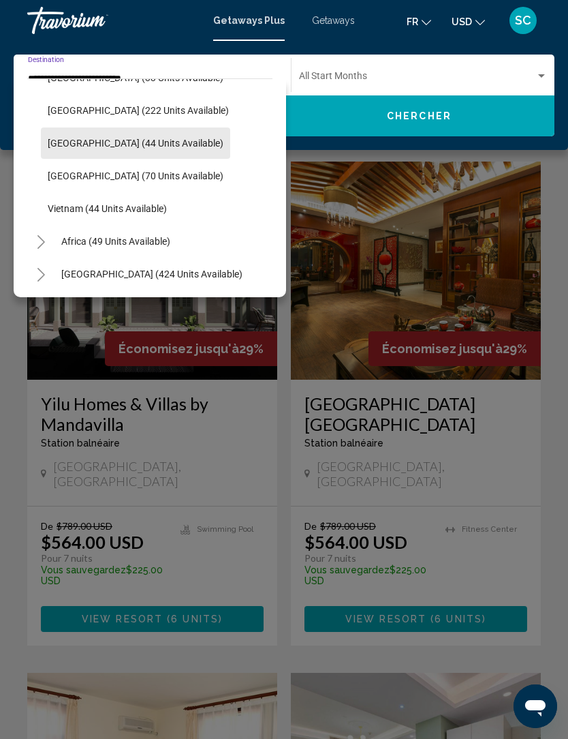
click at [147, 141] on span "[GEOGRAPHIC_DATA] (44 units available)" at bounding box center [136, 143] width 176 height 11
type input "**********"
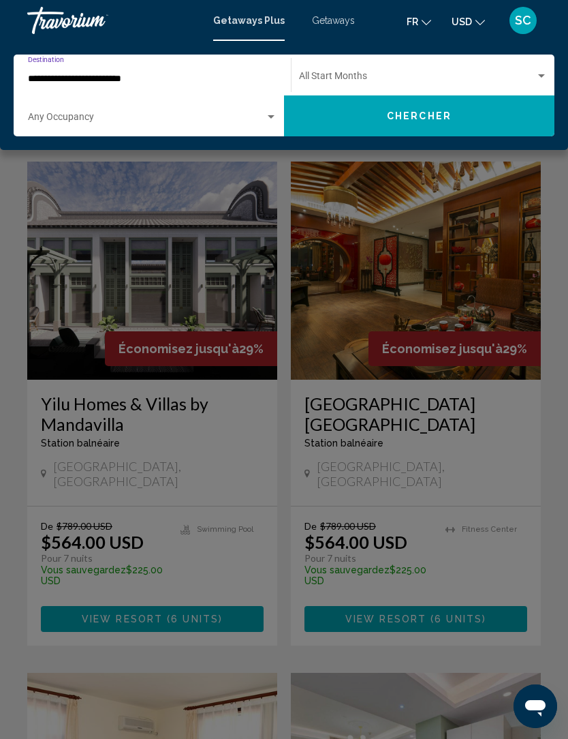
click at [449, 113] on span "Chercher" at bounding box center [419, 116] width 65 height 11
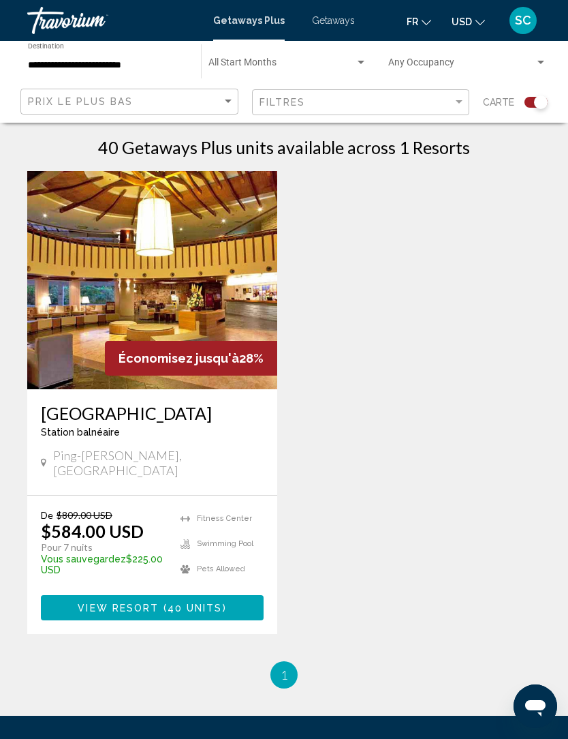
scroll to position [295, 0]
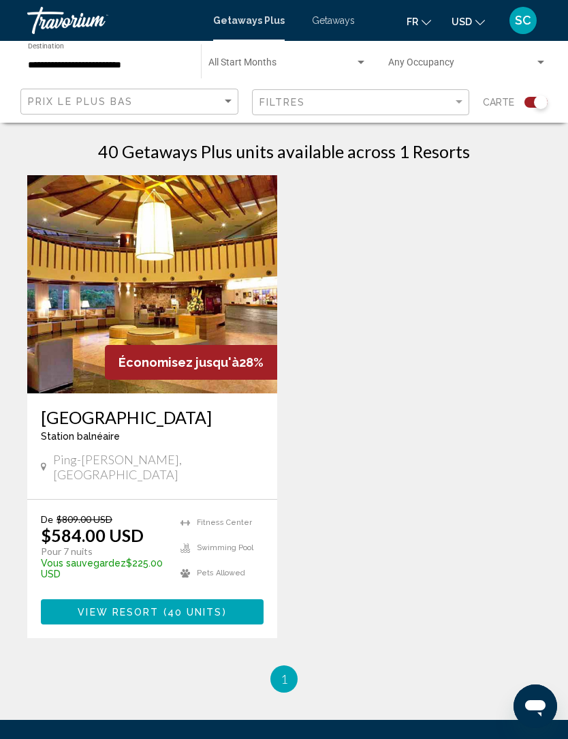
click at [254, 344] on img "Main content" at bounding box center [152, 284] width 250 height 218
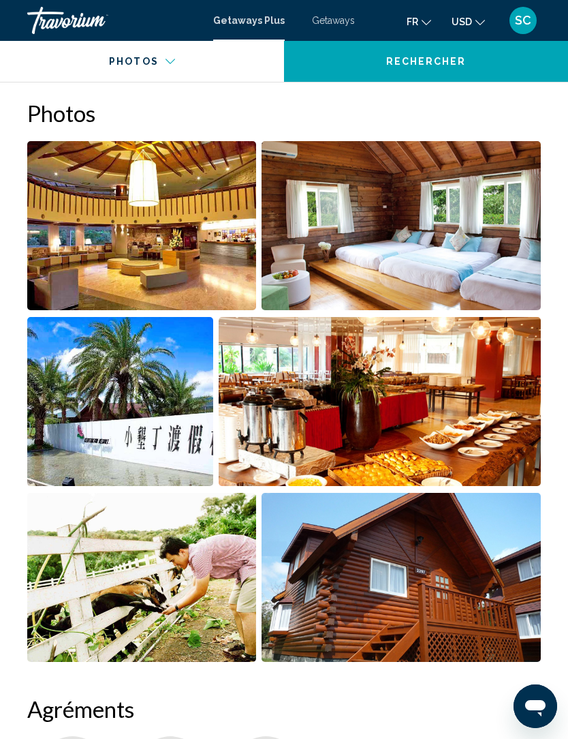
scroll to position [899, 0]
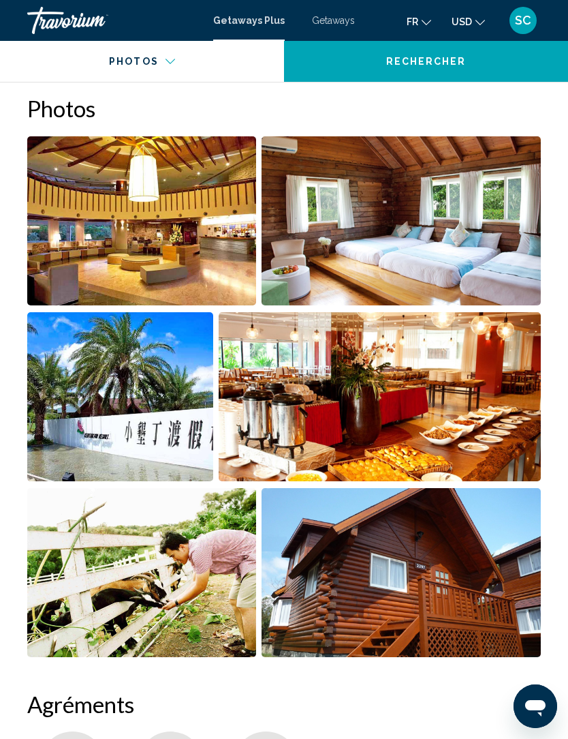
click at [442, 250] on img "Open full-screen image slider" at bounding box center [402, 220] width 280 height 169
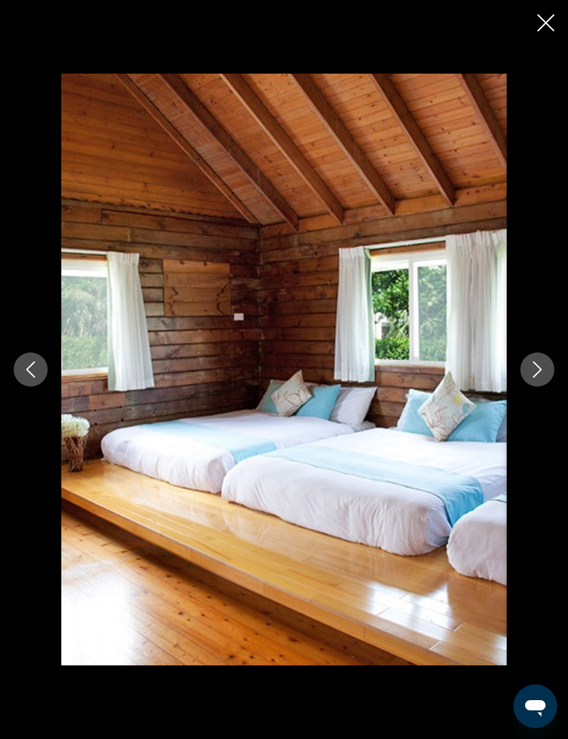
click at [539, 378] on icon "Next image" at bounding box center [538, 369] width 9 height 16
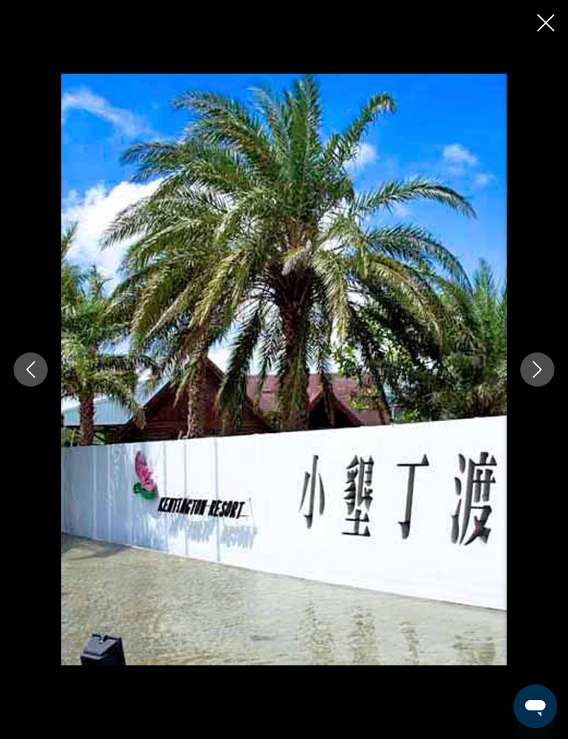
click at [533, 378] on icon "Next image" at bounding box center [538, 369] width 16 height 16
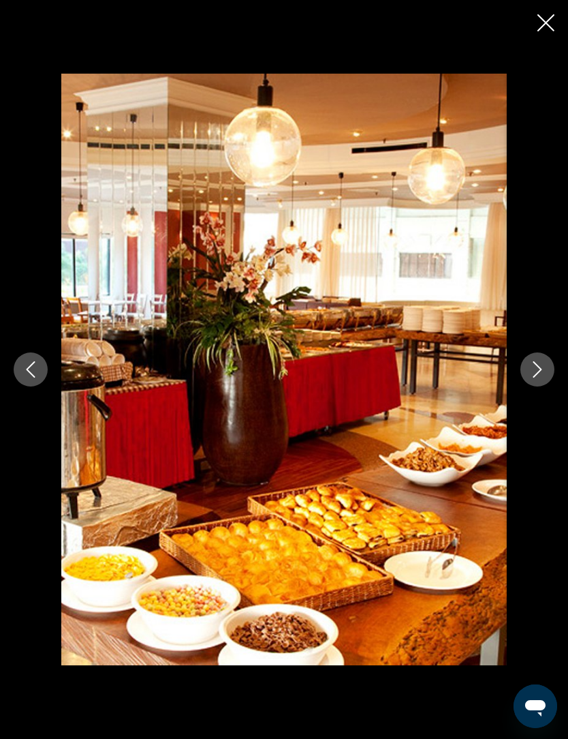
click at [542, 378] on icon "Next image" at bounding box center [538, 369] width 16 height 16
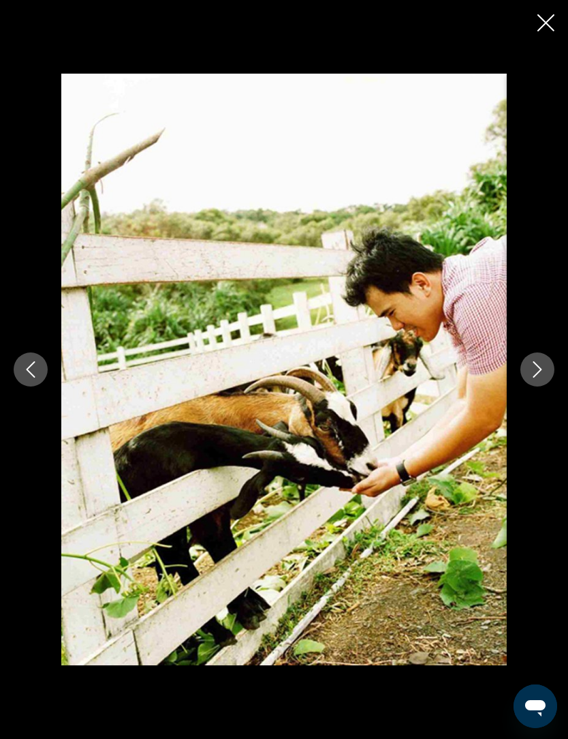
click at [543, 378] on icon "Next image" at bounding box center [538, 369] width 16 height 16
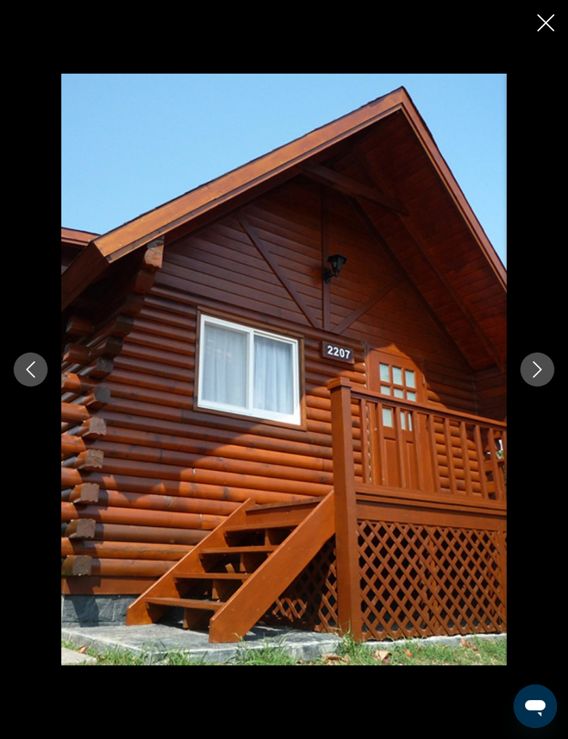
click at [549, 386] on button "Next image" at bounding box center [538, 369] width 34 height 34
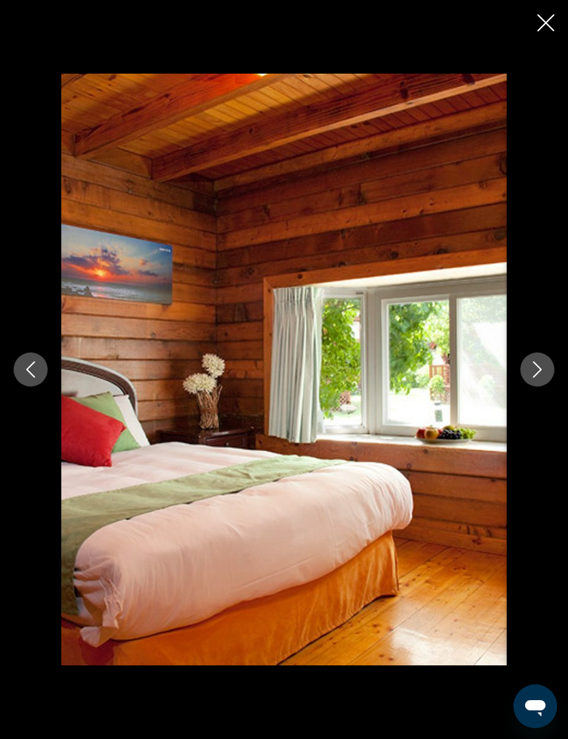
click at [535, 378] on icon "Next image" at bounding box center [538, 369] width 16 height 16
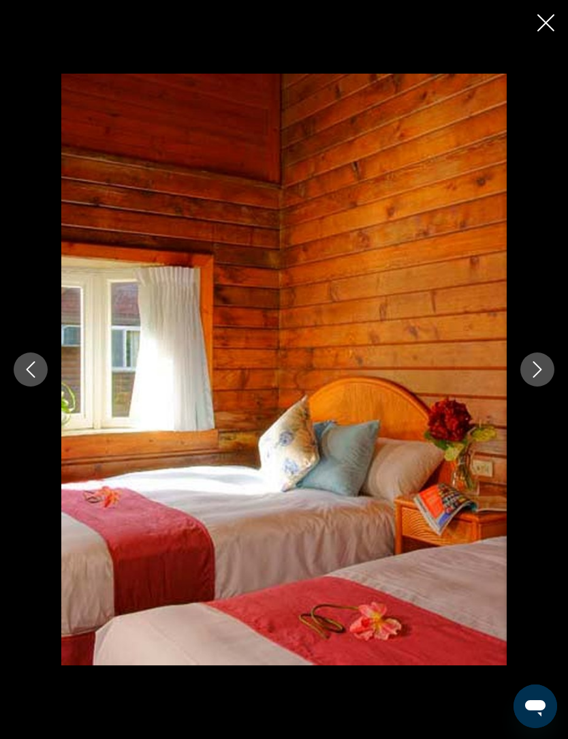
click at [538, 378] on icon "Next image" at bounding box center [538, 369] width 16 height 16
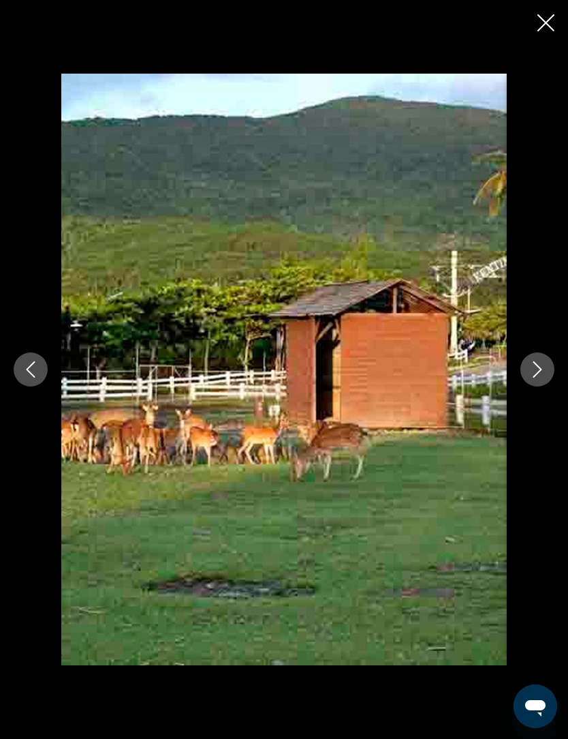
click at [541, 378] on icon "Next image" at bounding box center [538, 369] width 9 height 16
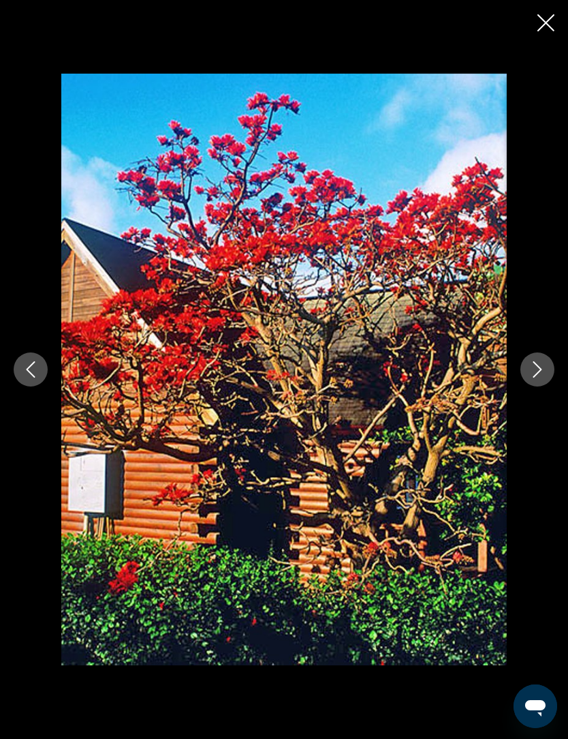
click at [543, 378] on icon "Next image" at bounding box center [538, 369] width 16 height 16
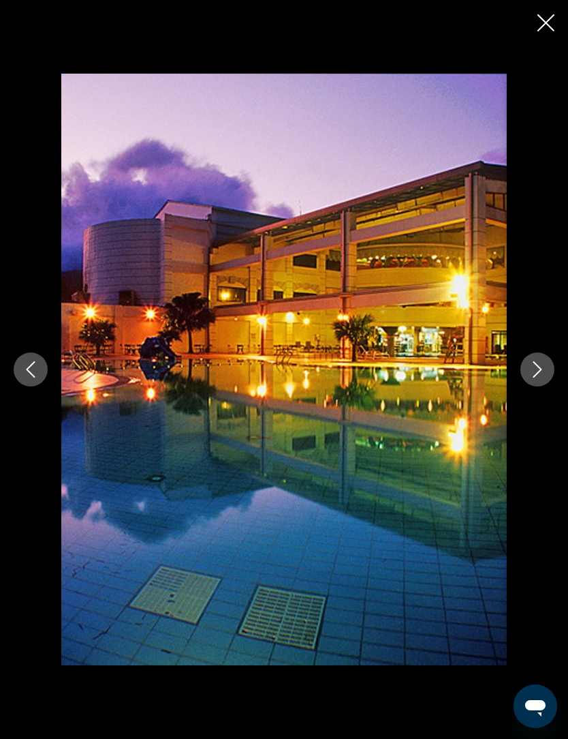
click at [543, 378] on icon "Next image" at bounding box center [538, 369] width 16 height 16
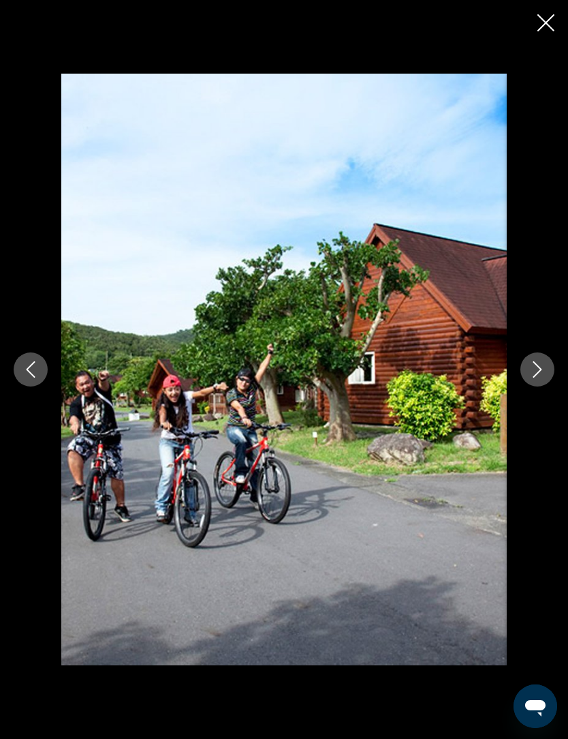
click at [533, 378] on icon "Next image" at bounding box center [538, 369] width 16 height 16
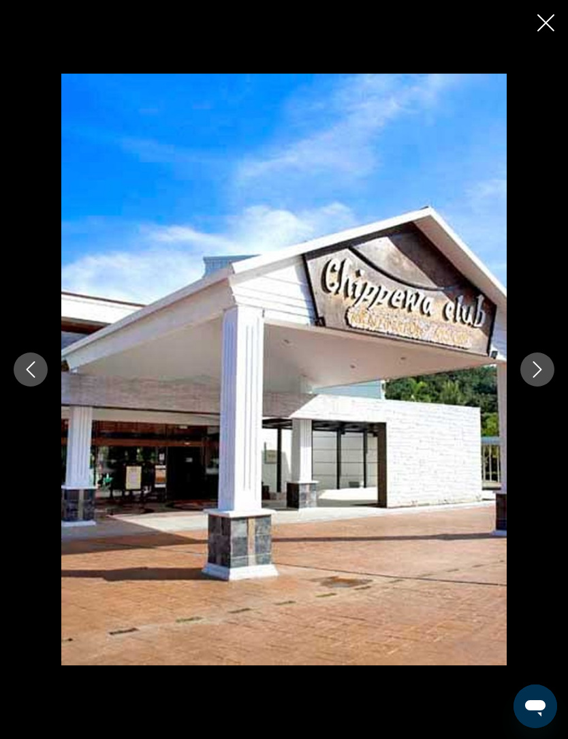
click at [546, 386] on button "Next image" at bounding box center [538, 369] width 34 height 34
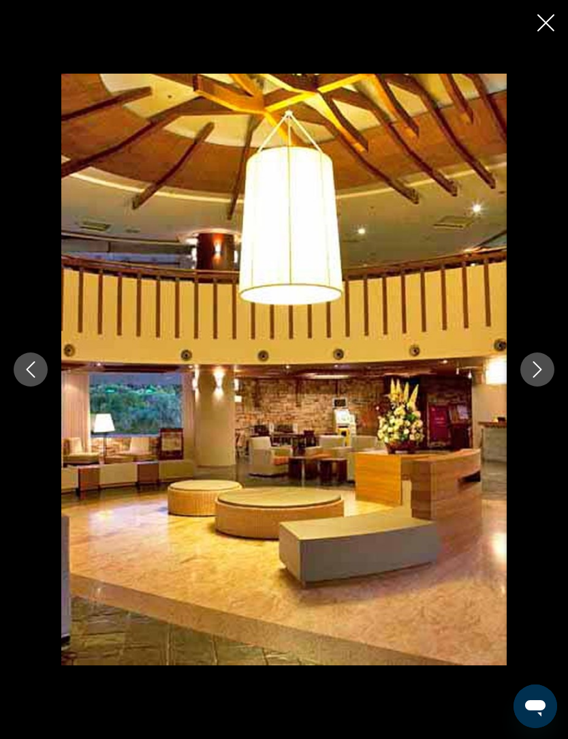
click at [553, 25] on icon "Close slideshow" at bounding box center [546, 22] width 17 height 17
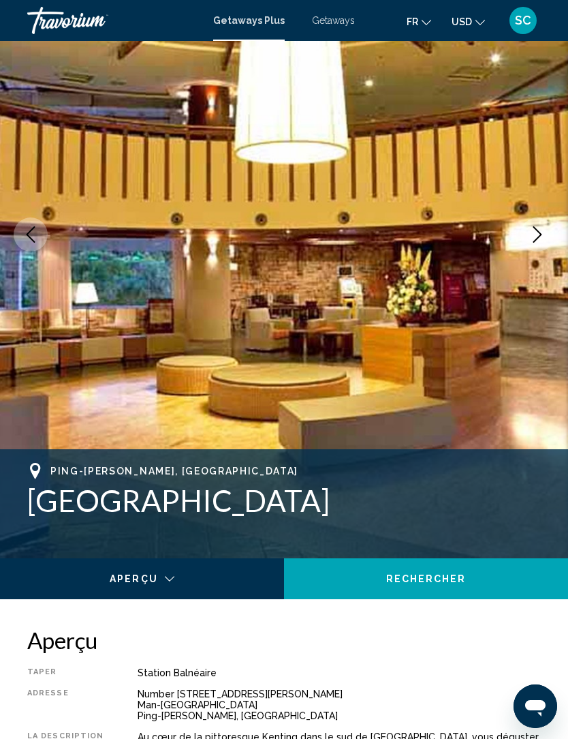
scroll to position [0, 0]
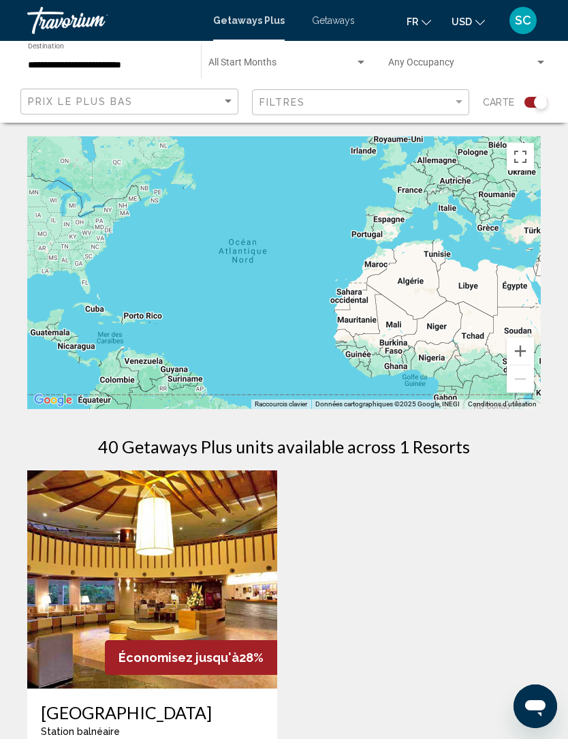
click at [130, 70] on input "**********" at bounding box center [108, 65] width 160 height 11
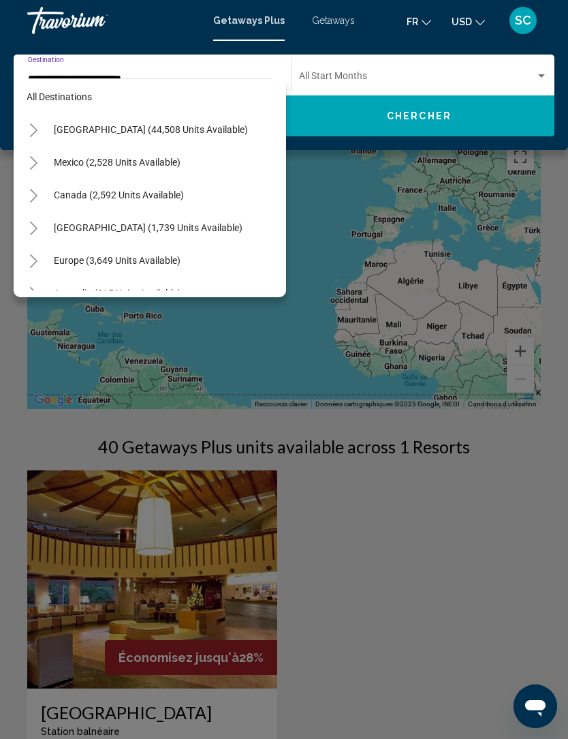
scroll to position [5, 8]
click at [168, 269] on button "Europe (3,649 units available)" at bounding box center [116, 260] width 140 height 31
type input "**********"
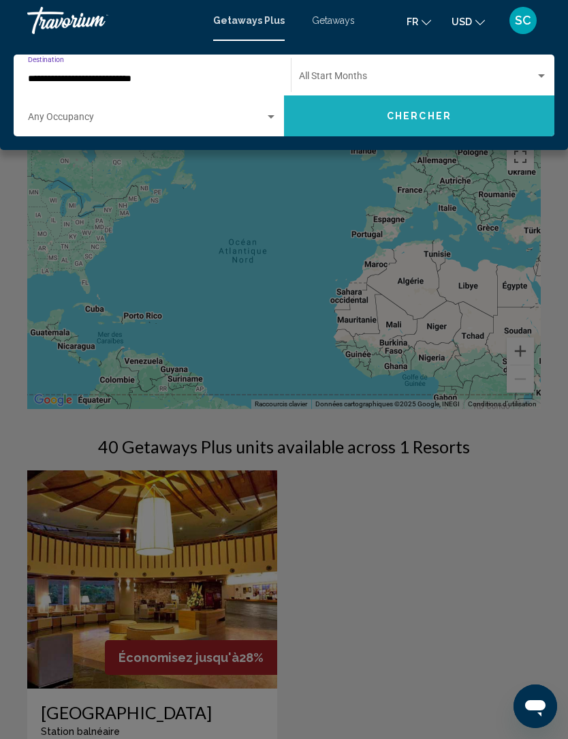
click at [470, 102] on button "Chercher" at bounding box center [419, 115] width 271 height 41
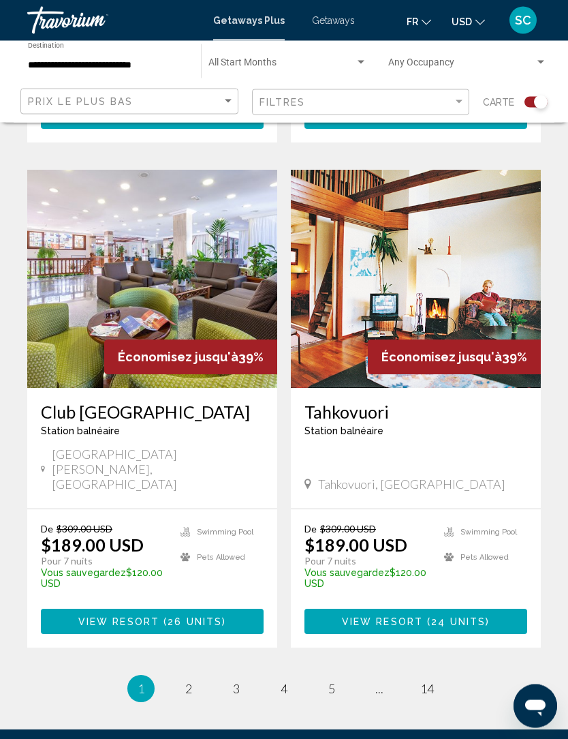
scroll to position [2781, 0]
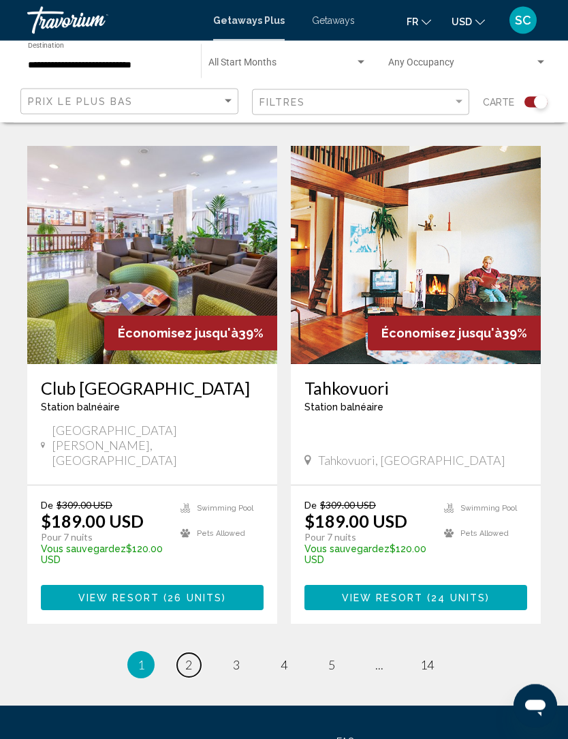
click at [189, 658] on span "2" at bounding box center [188, 665] width 7 height 15
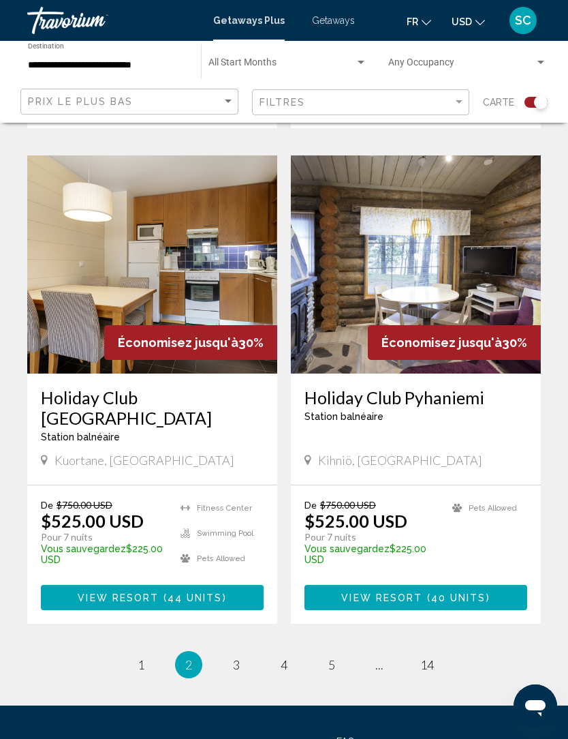
scroll to position [2822, 0]
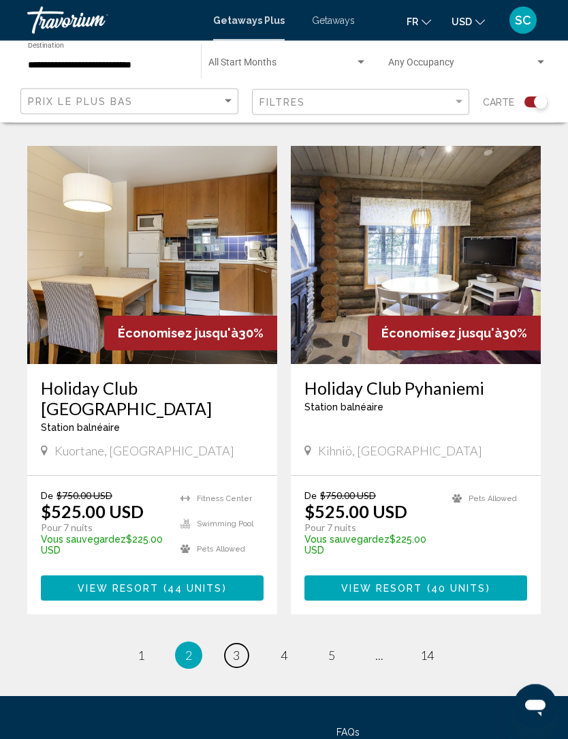
click at [240, 648] on span "3" at bounding box center [236, 655] width 7 height 15
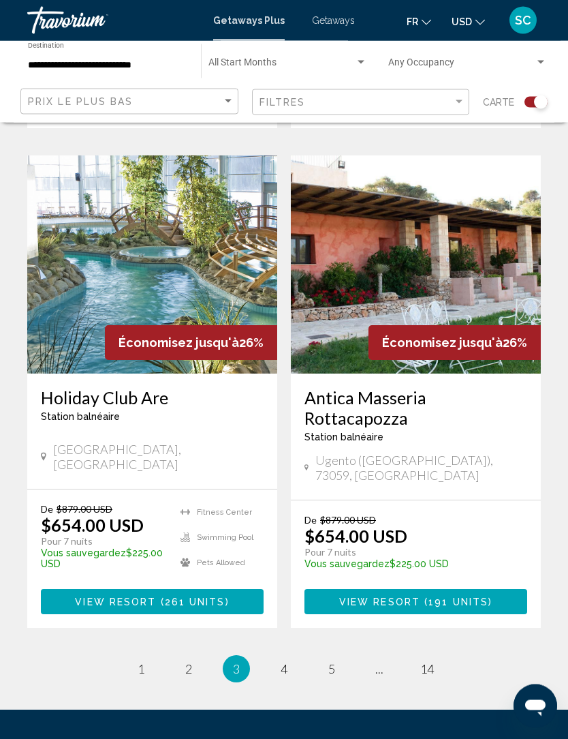
scroll to position [2841, 0]
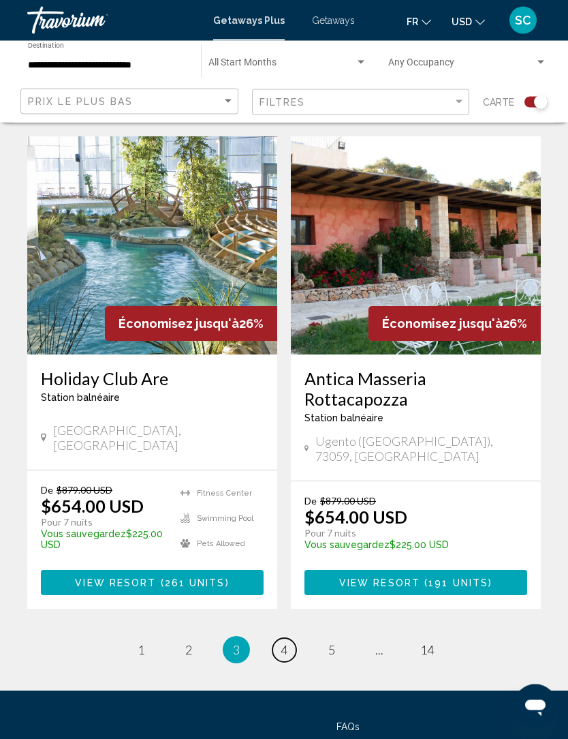
click at [292, 639] on link "page 4" at bounding box center [285, 651] width 24 height 24
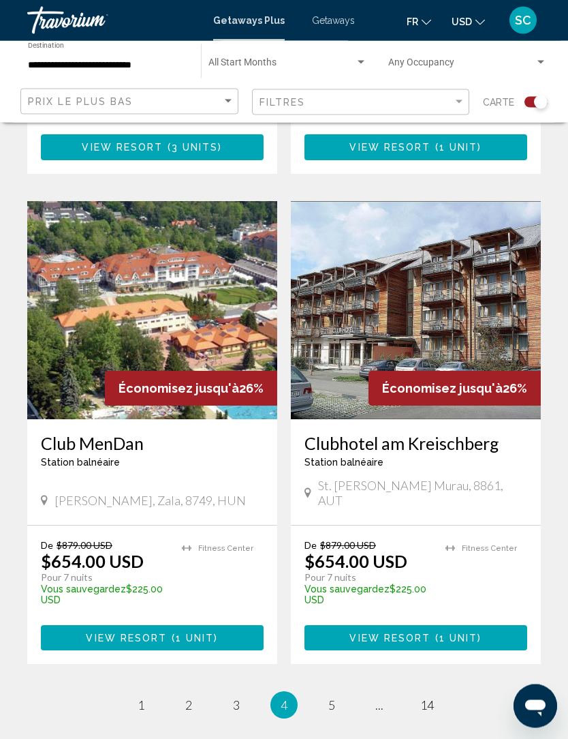
scroll to position [2781, 0]
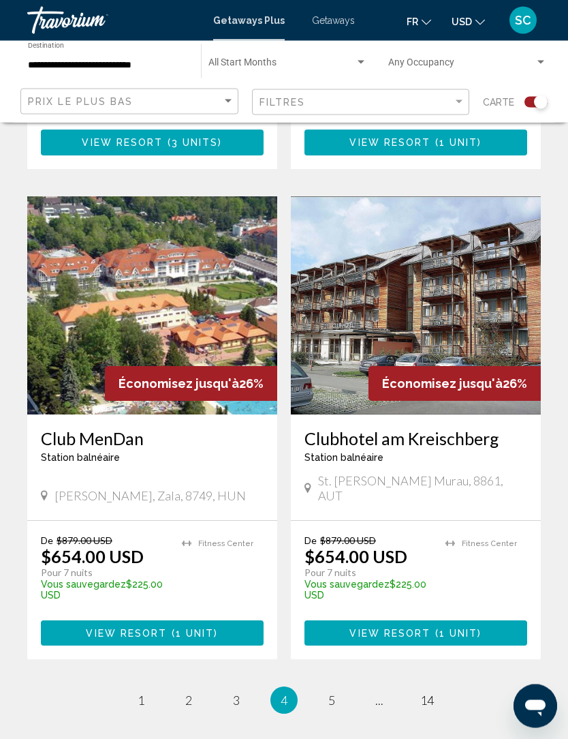
click at [348, 687] on ul "4 / 14 page 1 page 2 page 3 You're on page 4 page 5 page ... page 14" at bounding box center [284, 700] width 514 height 27
click at [339, 689] on link "page 5" at bounding box center [332, 701] width 24 height 24
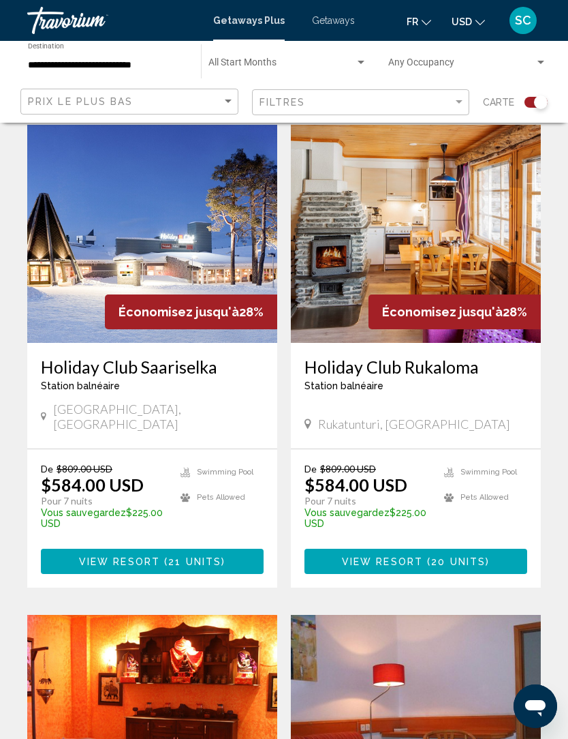
scroll to position [342, 0]
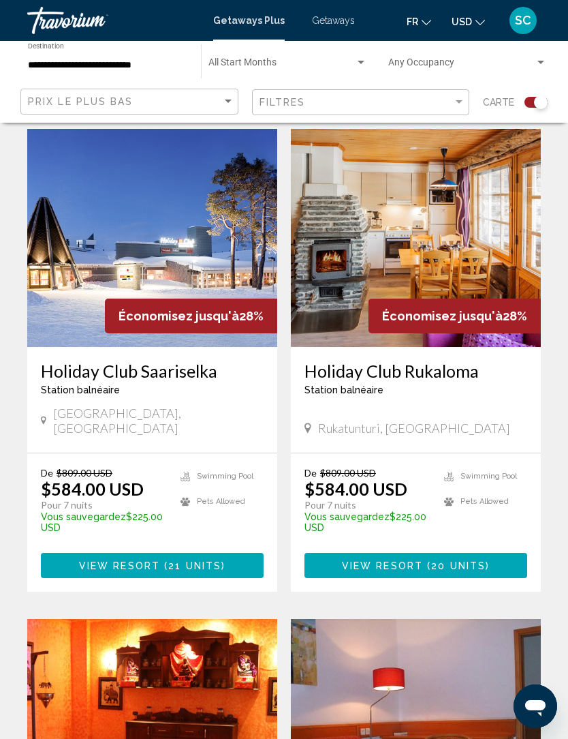
click at [211, 497] on span "Pets Allowed" at bounding box center [221, 501] width 48 height 9
click at [196, 375] on h3 "Holiday Club Saariselka" at bounding box center [152, 371] width 223 height 20
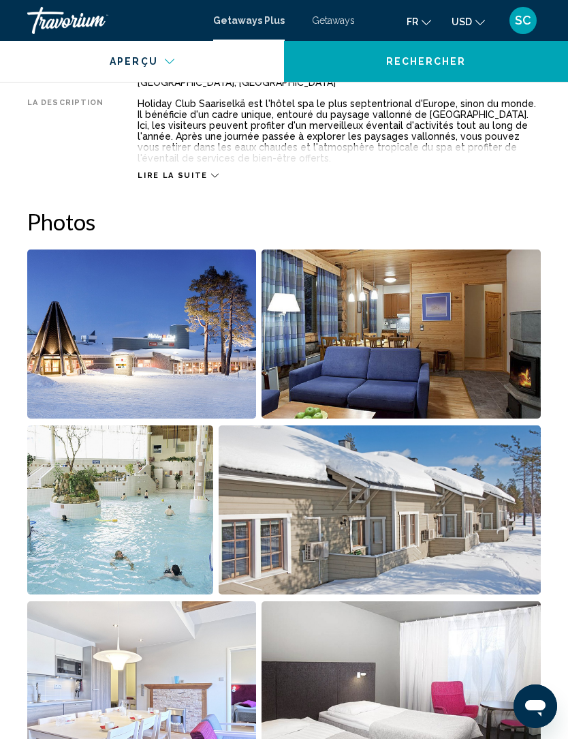
scroll to position [755, 0]
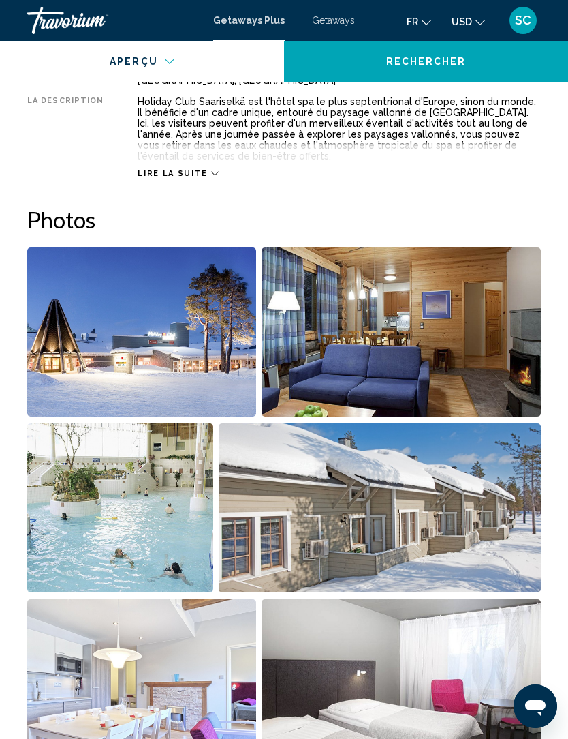
click at [234, 385] on img "Open full-screen image slider" at bounding box center [141, 331] width 229 height 169
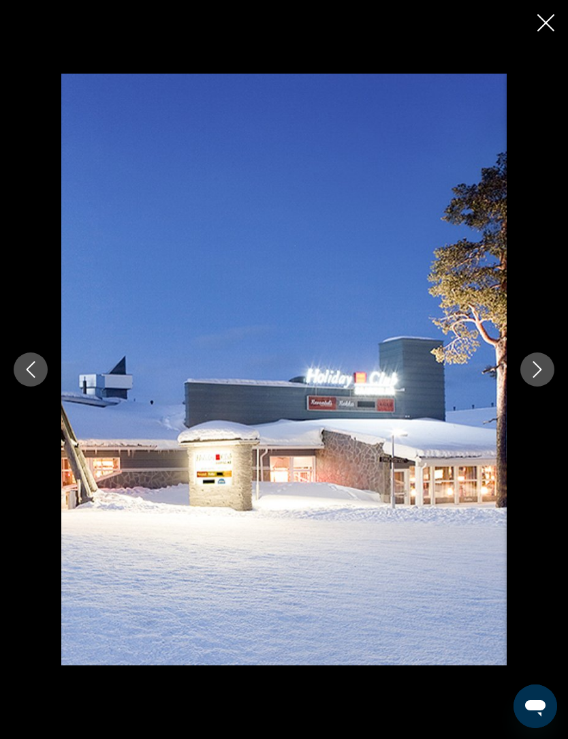
click at [540, 378] on icon "Next image" at bounding box center [538, 369] width 16 height 16
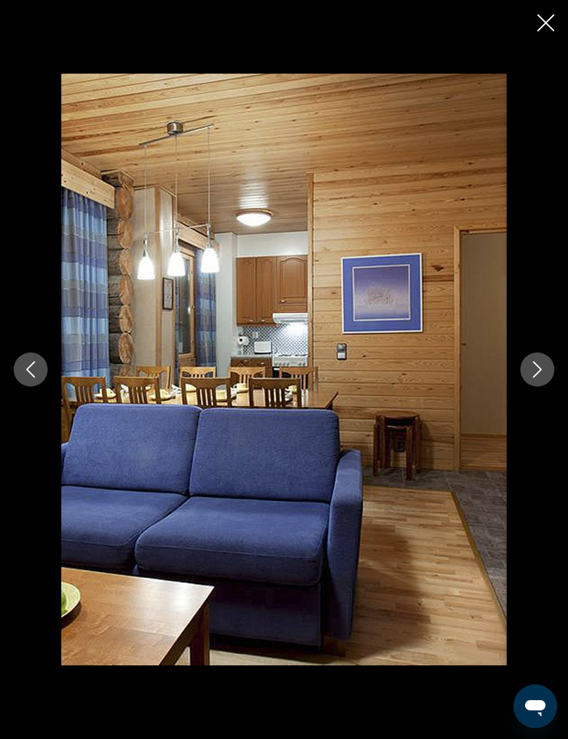
click at [533, 378] on icon "Next image" at bounding box center [538, 369] width 16 height 16
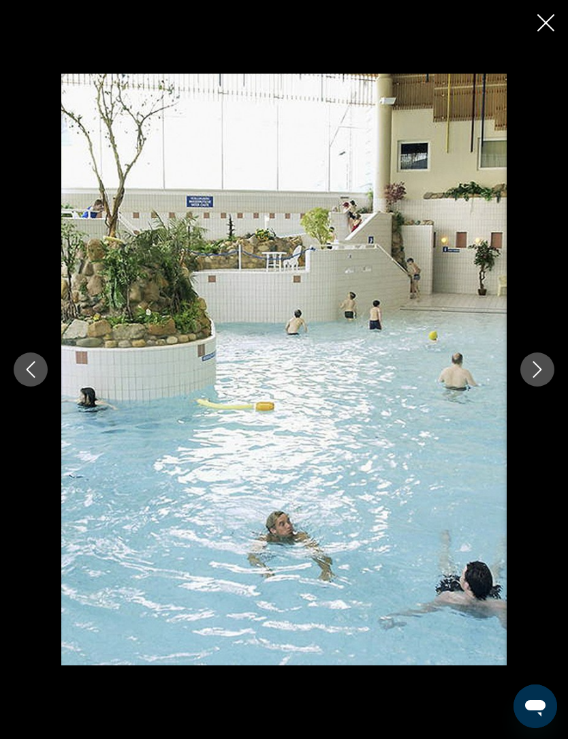
click at [529, 386] on button "Next image" at bounding box center [538, 369] width 34 height 34
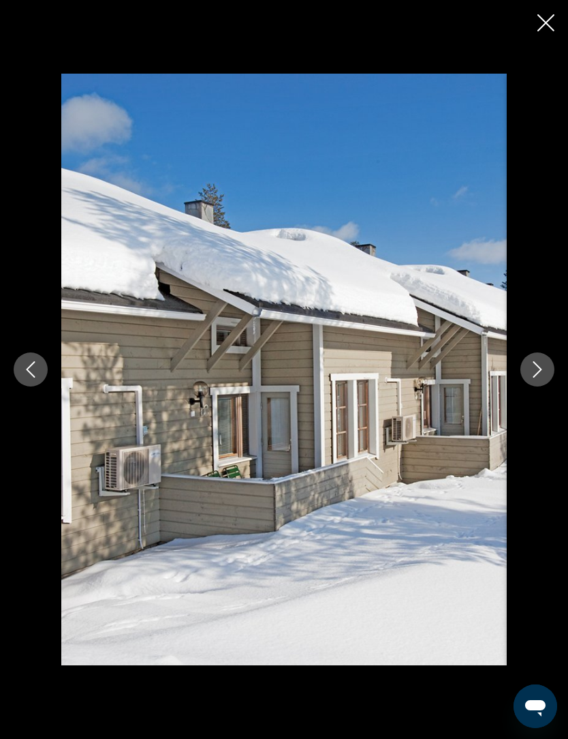
click at [537, 378] on icon "Next image" at bounding box center [538, 369] width 9 height 16
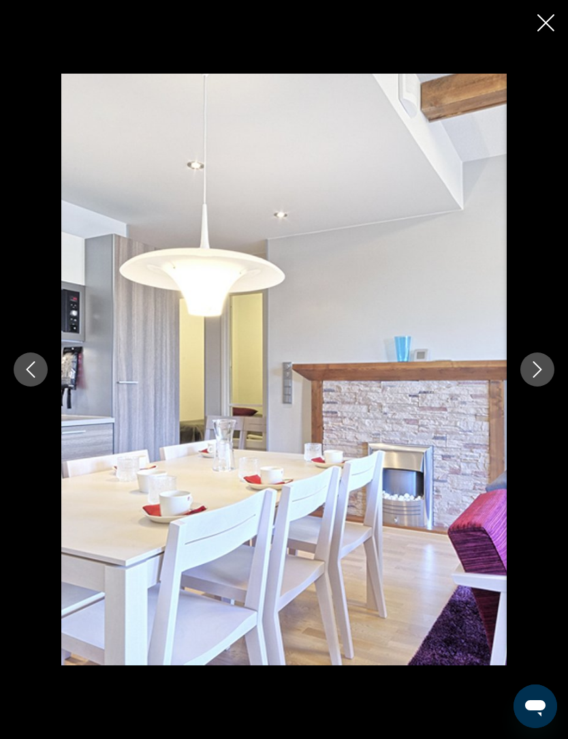
click at [530, 386] on button "Next image" at bounding box center [538, 369] width 34 height 34
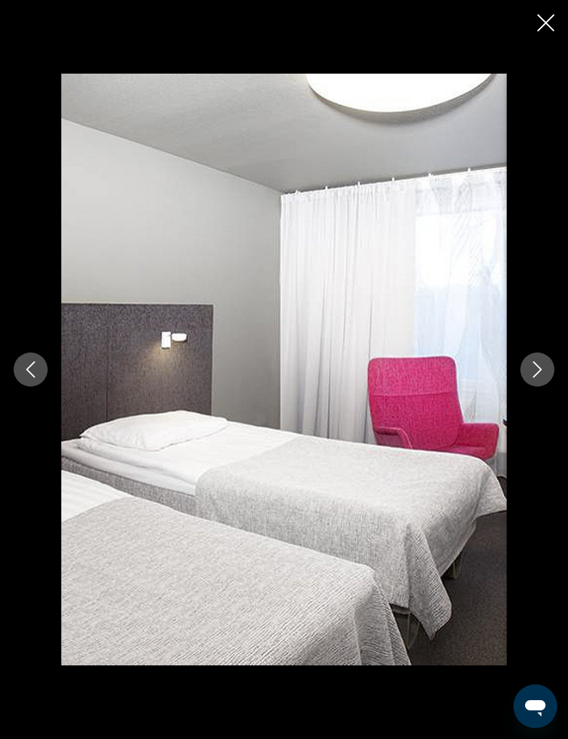
click at [542, 378] on icon "Next image" at bounding box center [538, 369] width 16 height 16
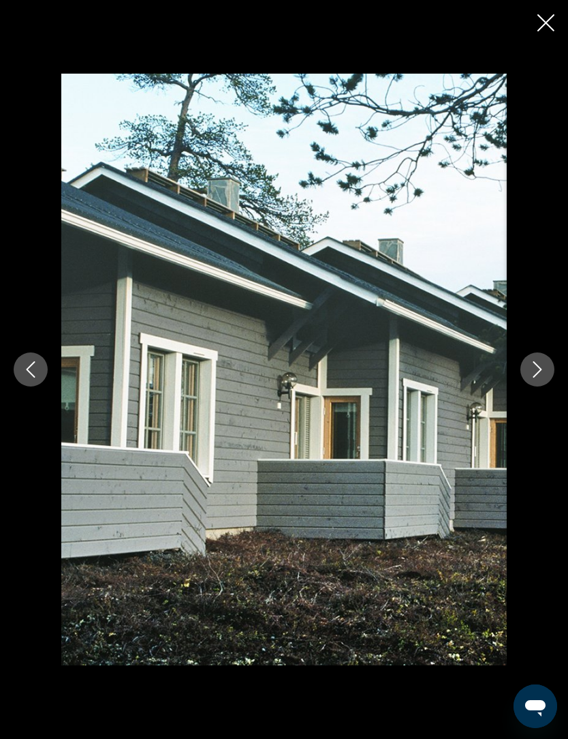
click at [532, 378] on icon "Next image" at bounding box center [538, 369] width 16 height 16
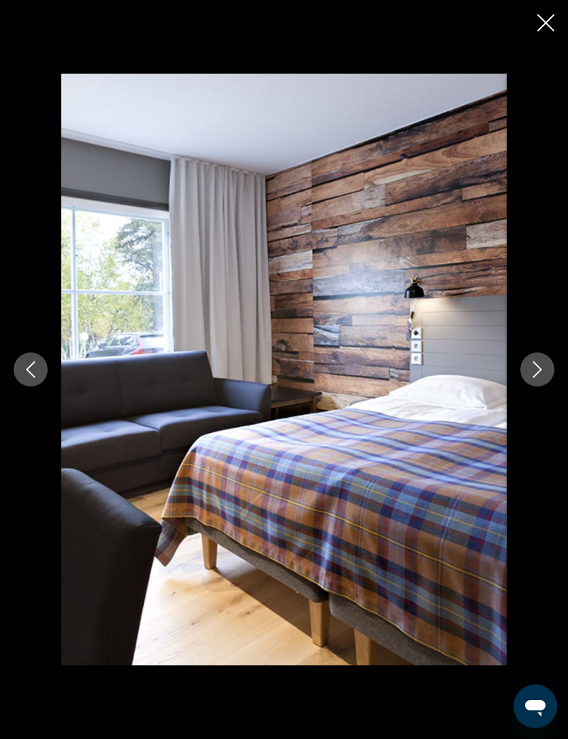
click at [545, 378] on icon "Next image" at bounding box center [538, 369] width 16 height 16
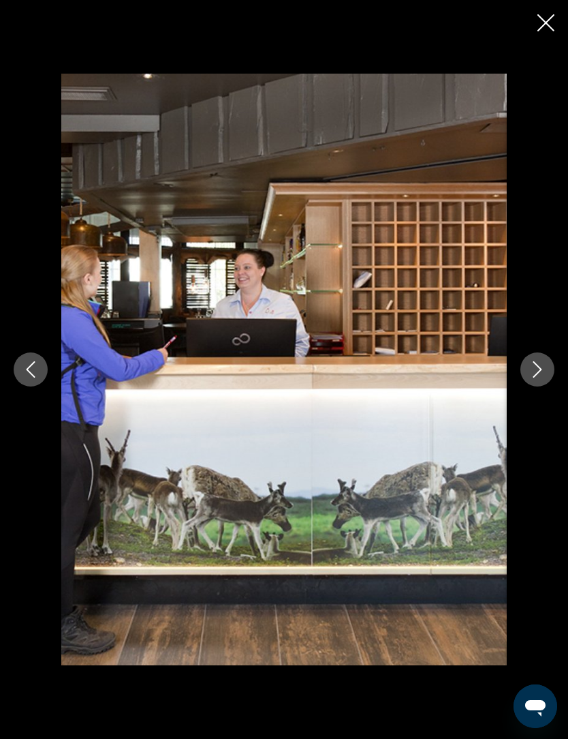
click at [536, 378] on icon "Next image" at bounding box center [538, 369] width 16 height 16
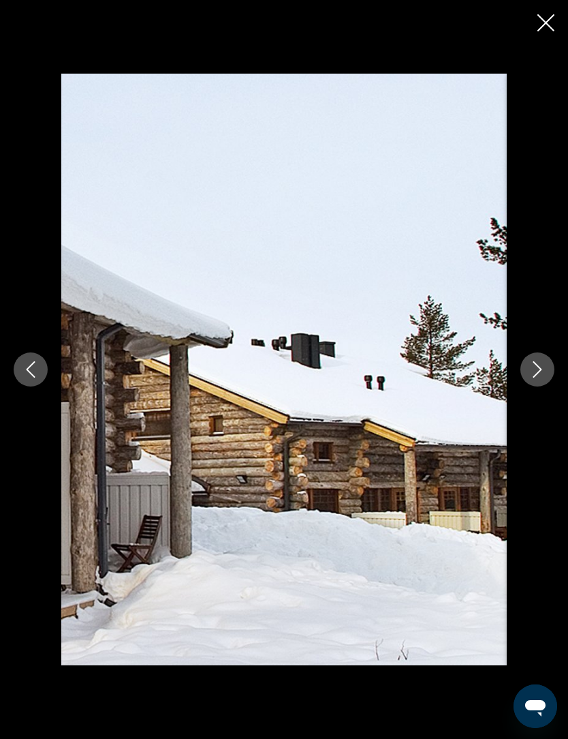
click at [529, 386] on button "Next image" at bounding box center [538, 369] width 34 height 34
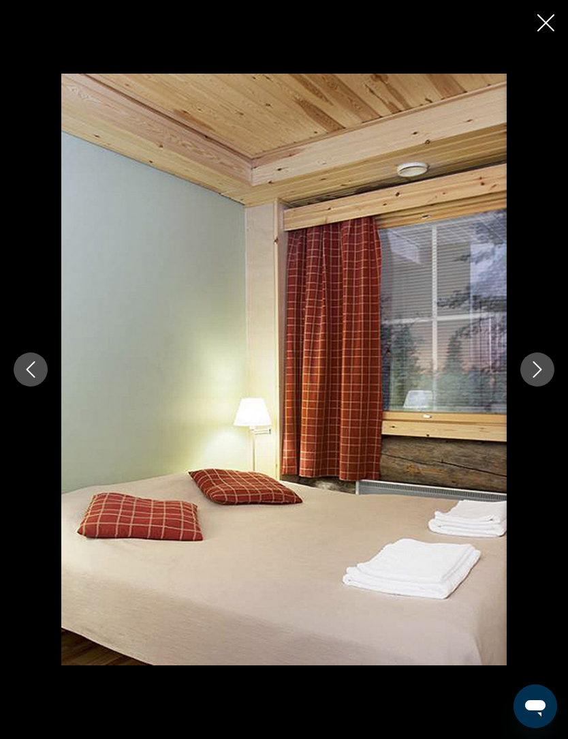
click at [534, 386] on button "Next image" at bounding box center [538, 369] width 34 height 34
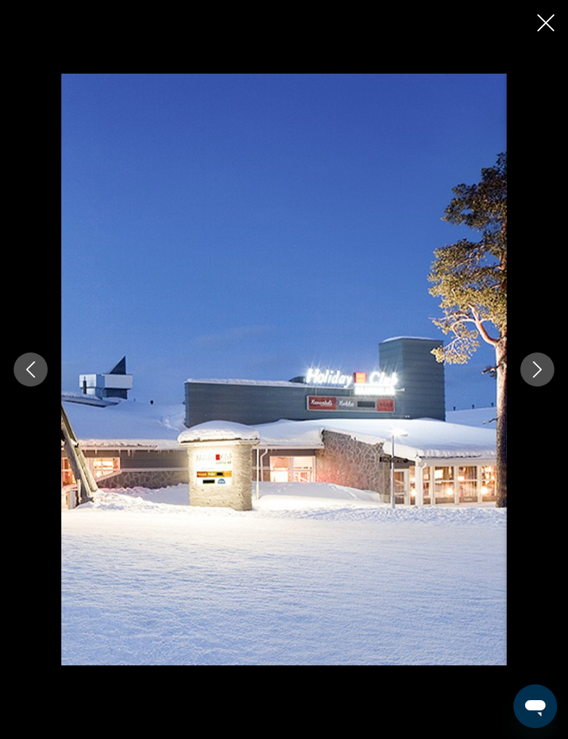
click at [528, 408] on div "Main content" at bounding box center [284, 369] width 568 height 591
click at [542, 32] on button "Close slideshow" at bounding box center [546, 24] width 17 height 21
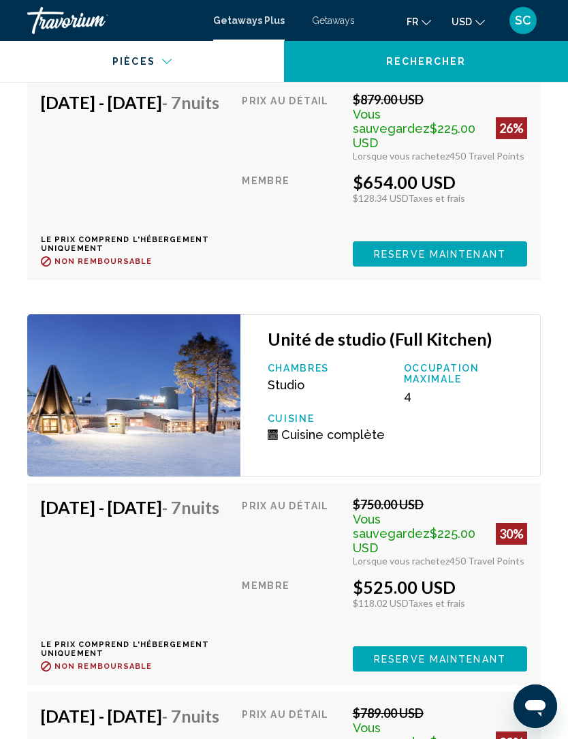
scroll to position [5552, 0]
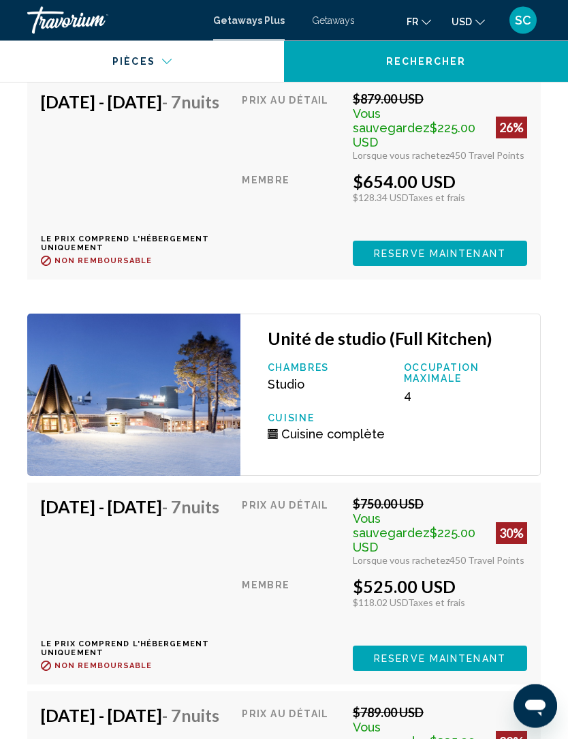
scroll to position [45, 0]
